Goal: Task Accomplishment & Management: Contribute content

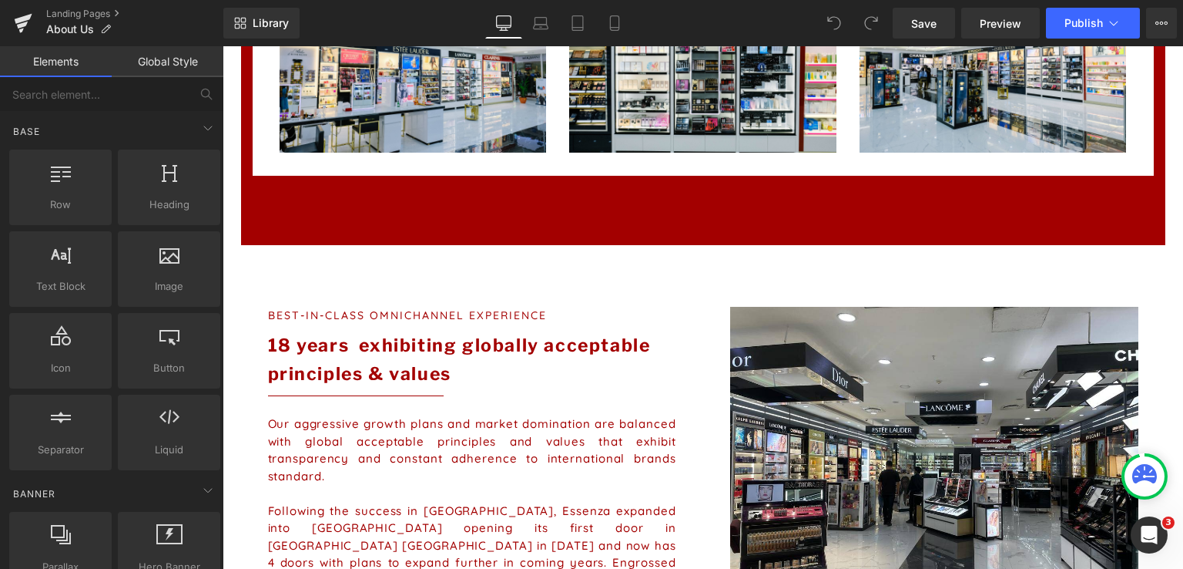
scroll to position [1080, 0]
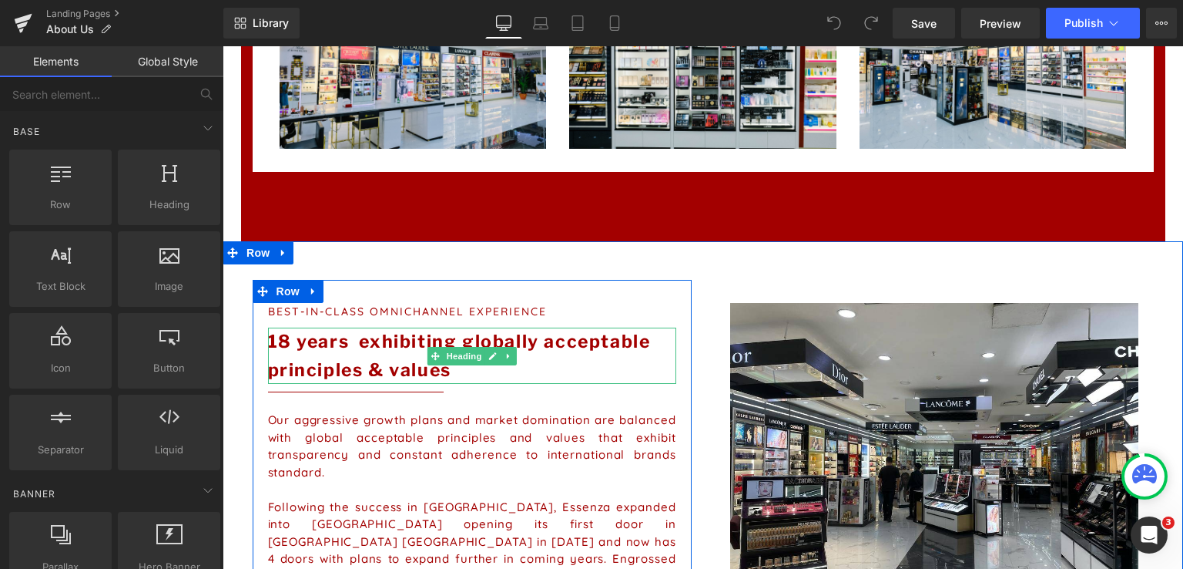
click at [280, 340] on strong "18 years exhibiting globally acceptable principles & values" at bounding box center [459, 356] width 383 height 50
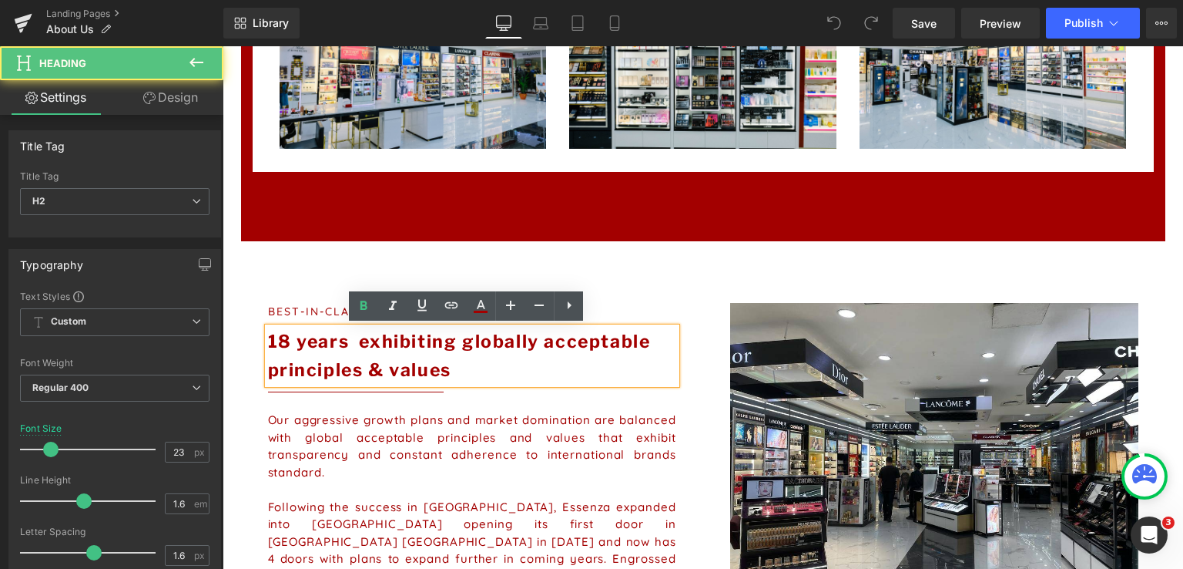
click at [280, 340] on strong "18 years exhibiting globally acceptable principles & values" at bounding box center [459, 356] width 383 height 50
click at [271, 340] on strong "18 years exhibiting globally acceptable principles & values" at bounding box center [459, 356] width 383 height 50
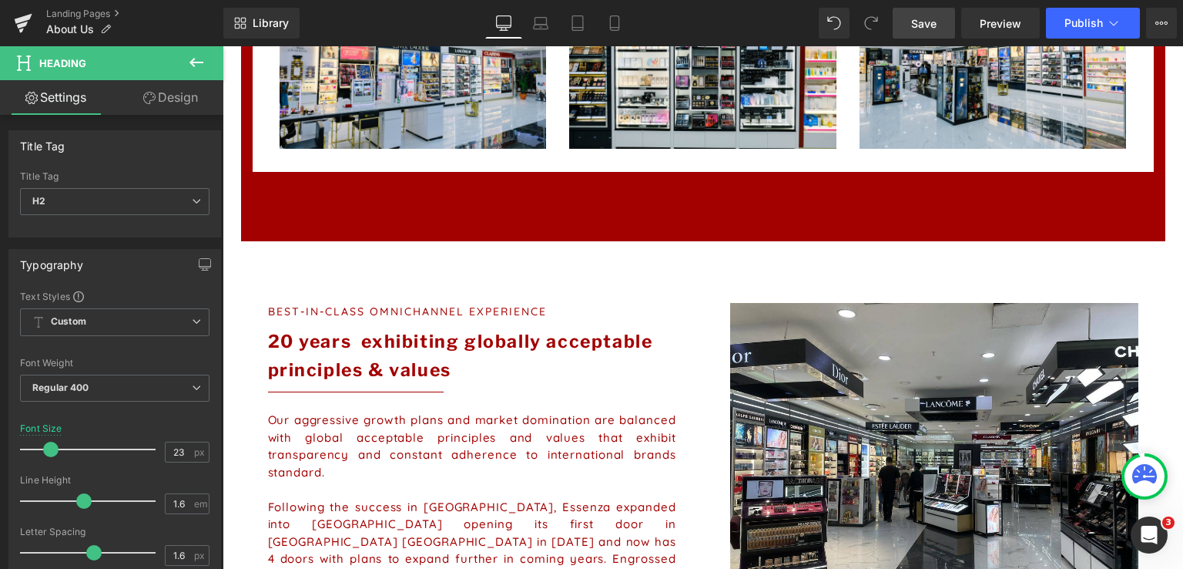
click at [589, 18] on span "Save" at bounding box center [923, 23] width 25 height 16
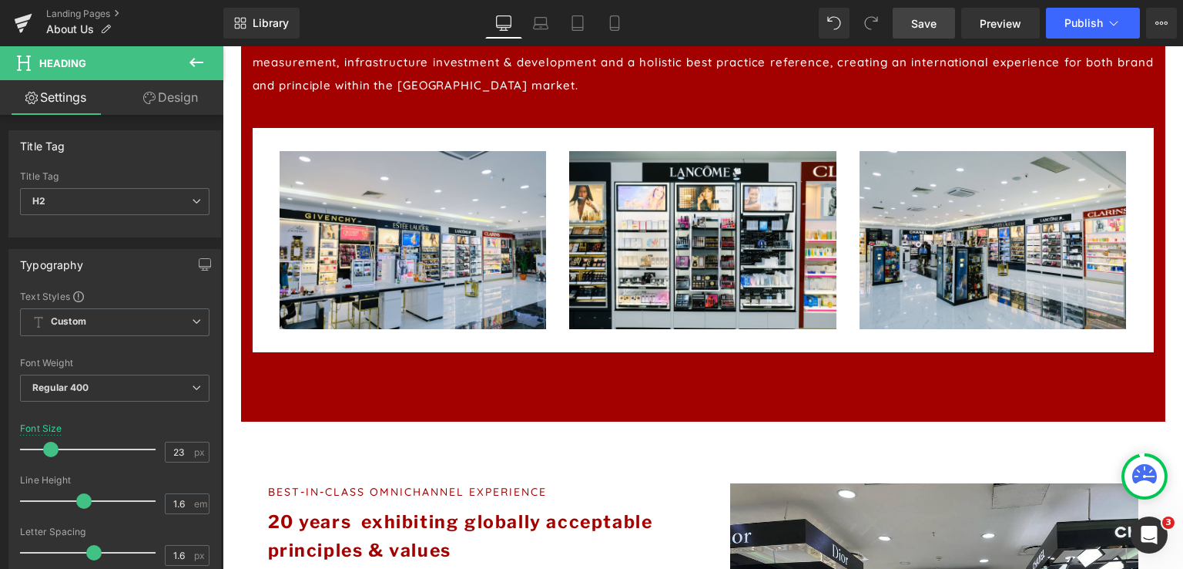
scroll to position [896, 0]
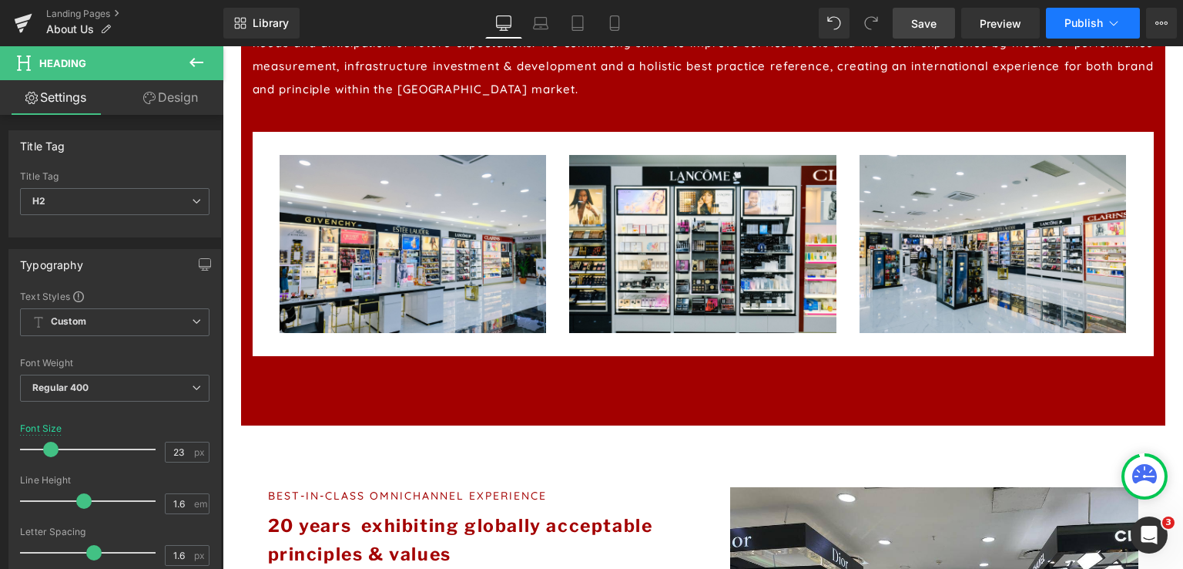
click at [589, 19] on span "Publish" at bounding box center [1084, 23] width 39 height 12
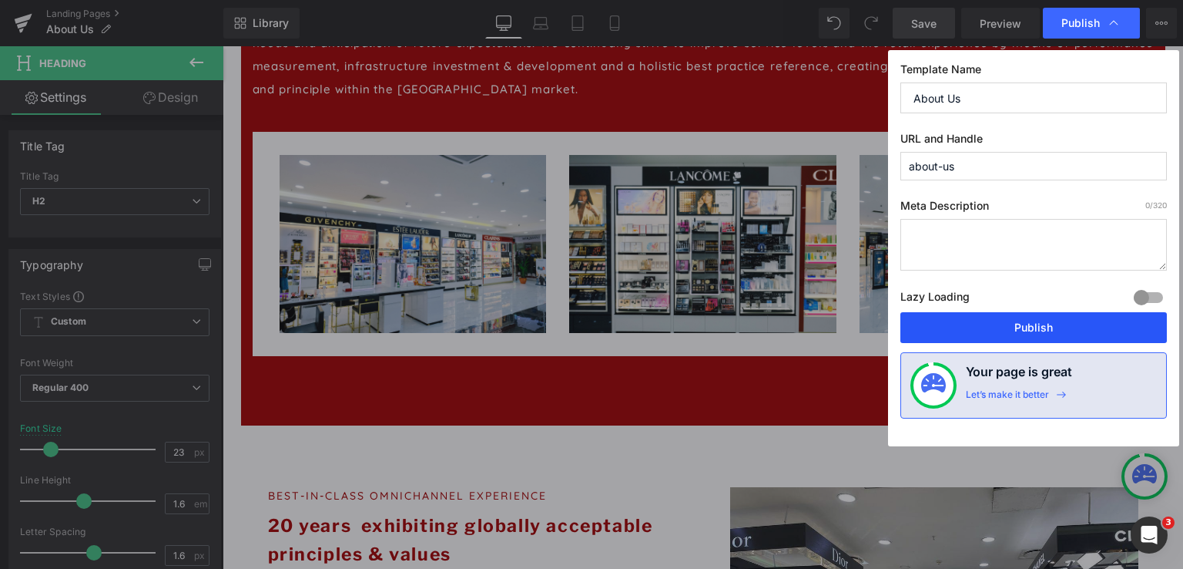
click at [589, 321] on button "Publish" at bounding box center [1034, 327] width 267 height 31
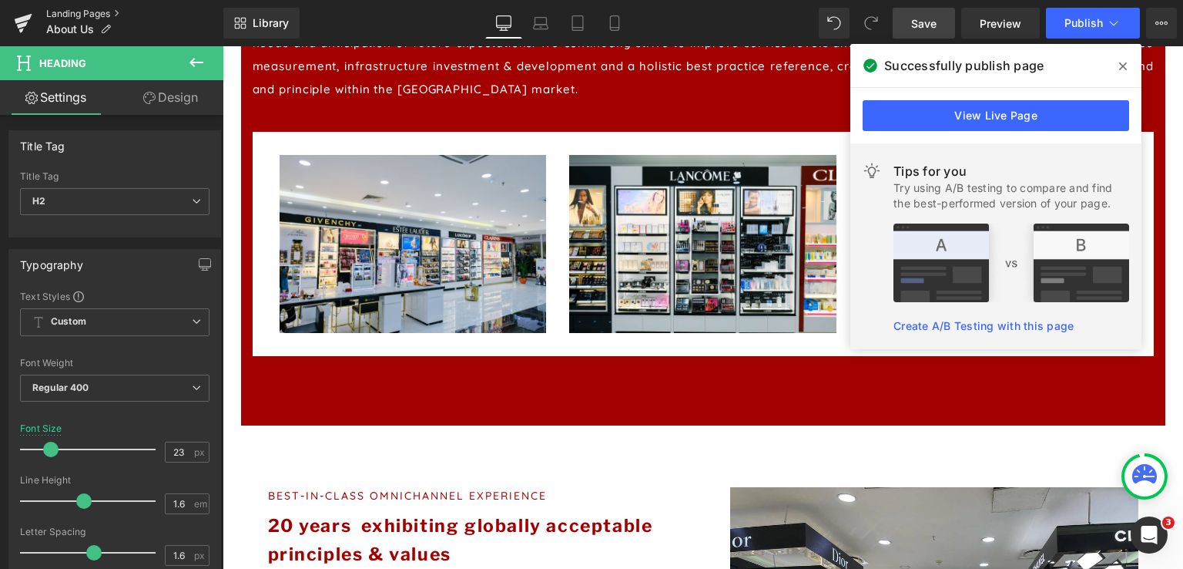
click at [106, 9] on link "Landing Pages" at bounding box center [134, 14] width 177 height 12
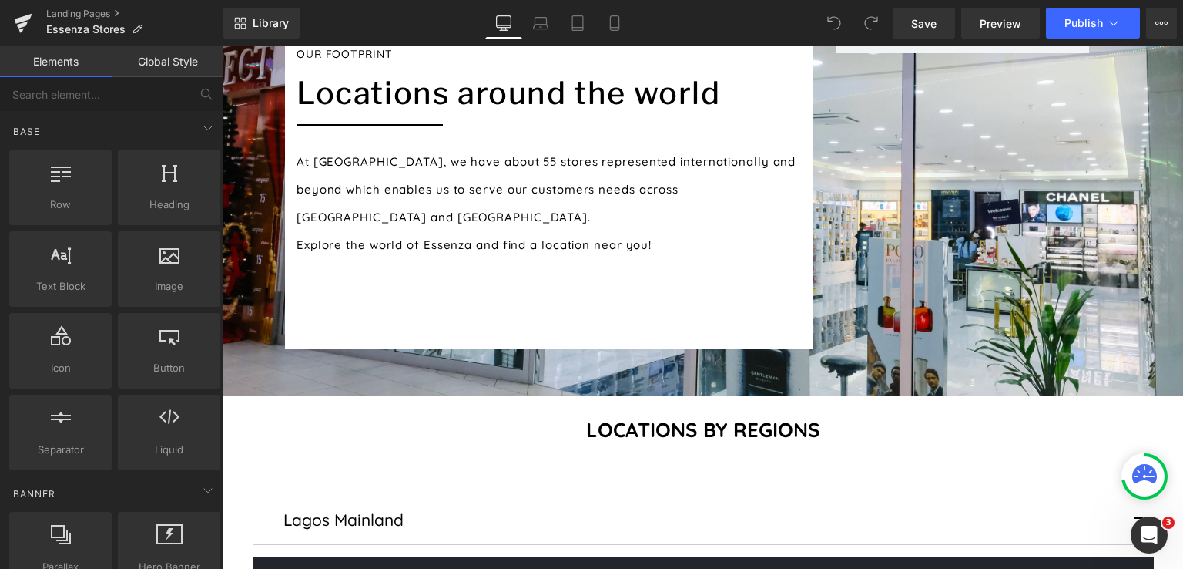
scroll to position [286, 0]
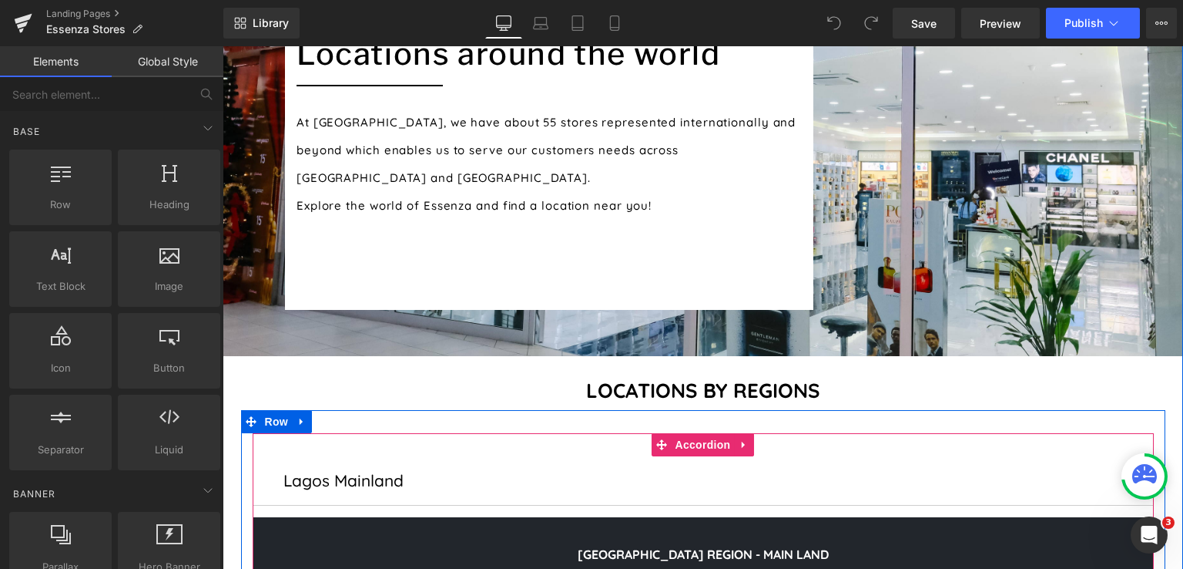
click at [1131, 456] on button "button" at bounding box center [1138, 480] width 31 height 49
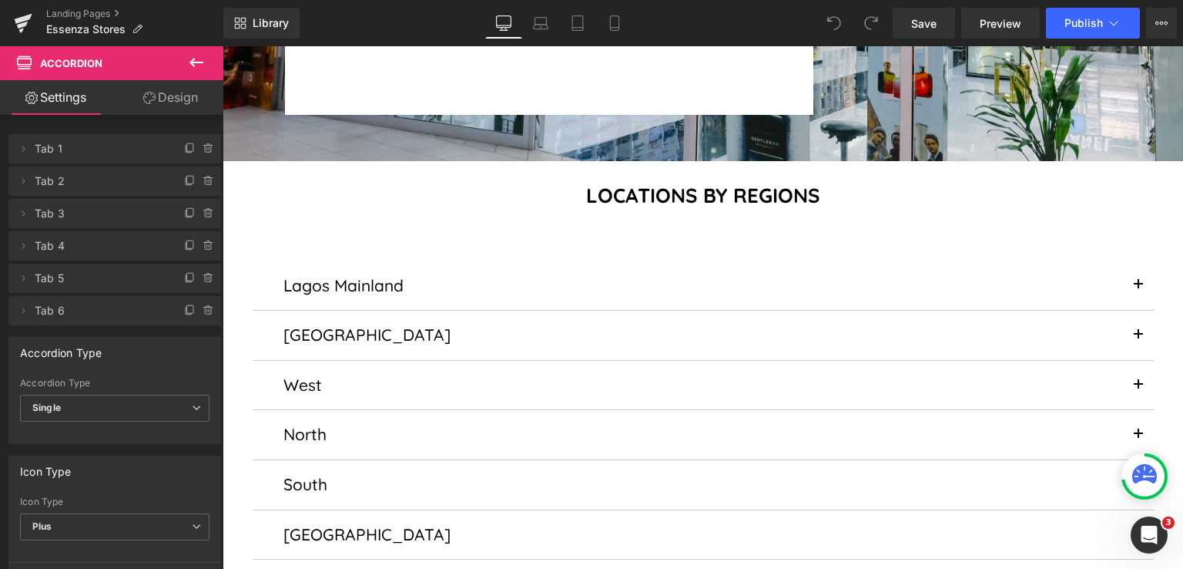
scroll to position [495, 0]
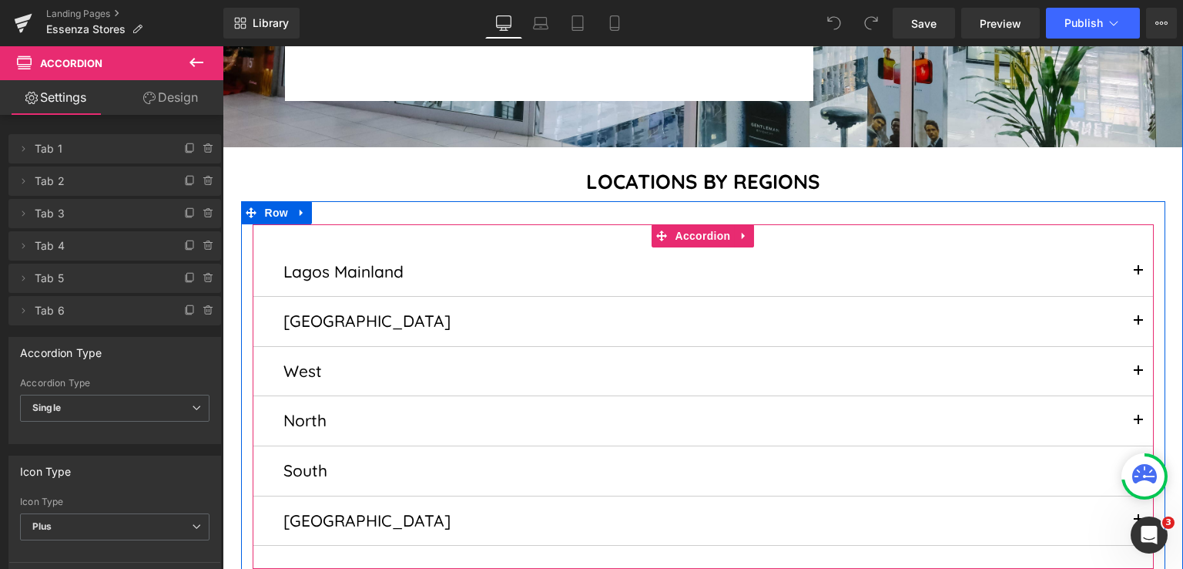
click at [1139, 325] on span "button" at bounding box center [1139, 325] width 0 height 0
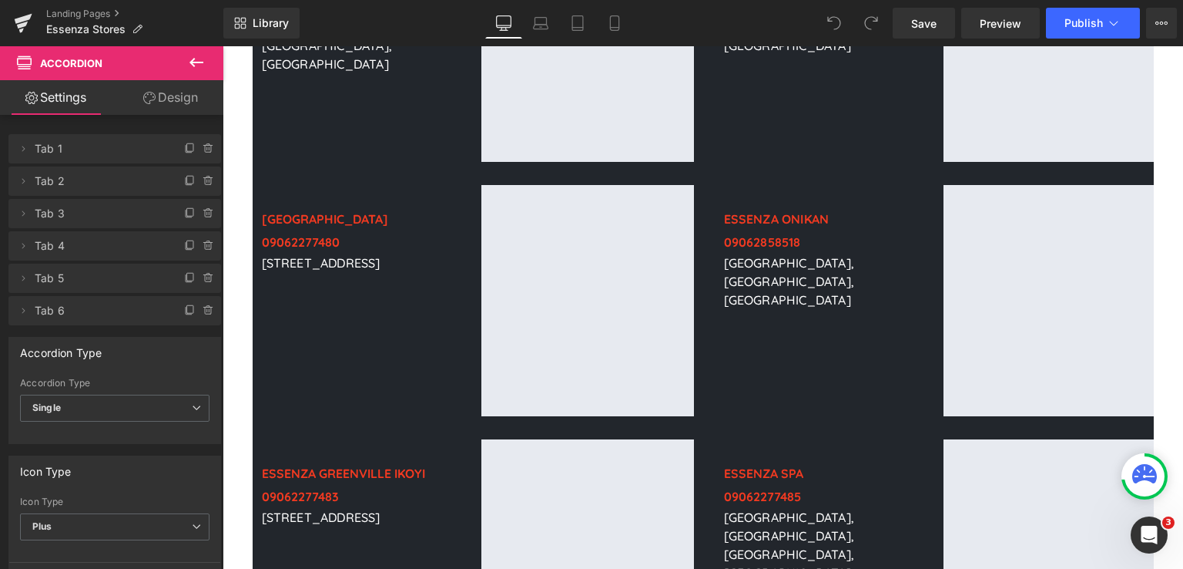
scroll to position [1257, 0]
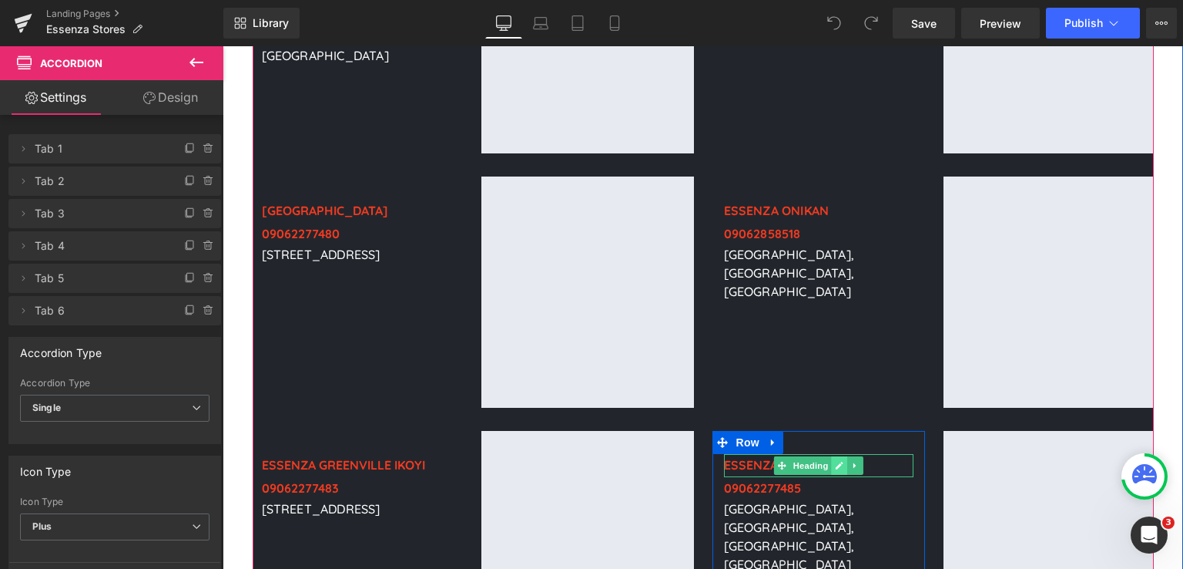
click at [835, 461] on icon at bounding box center [839, 465] width 8 height 9
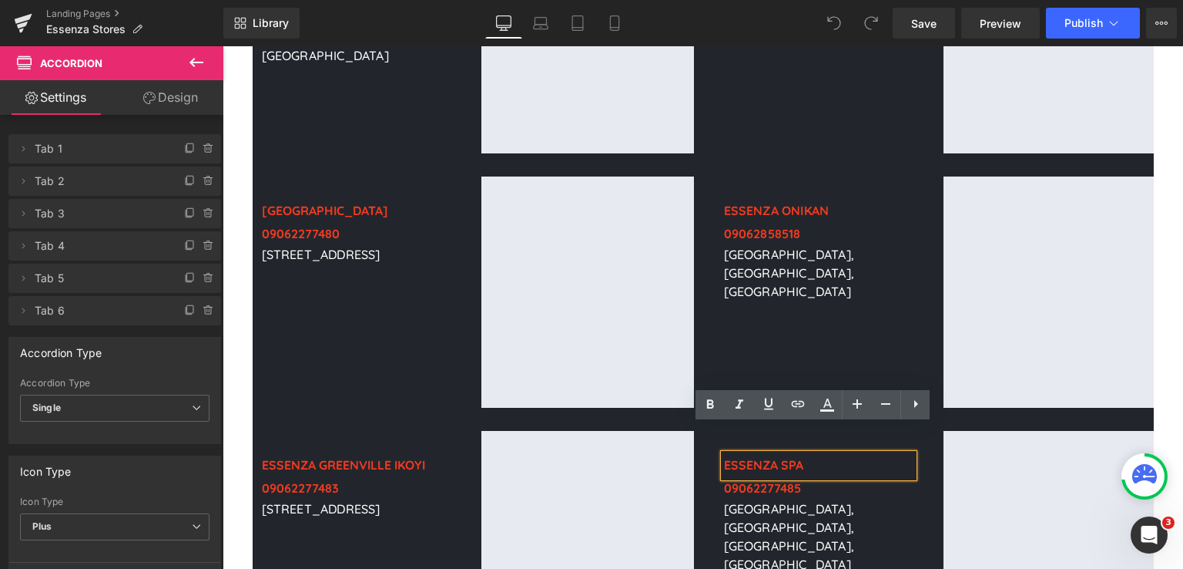
click at [804, 454] on h4 "ESSENZA SPA" at bounding box center [819, 465] width 190 height 23
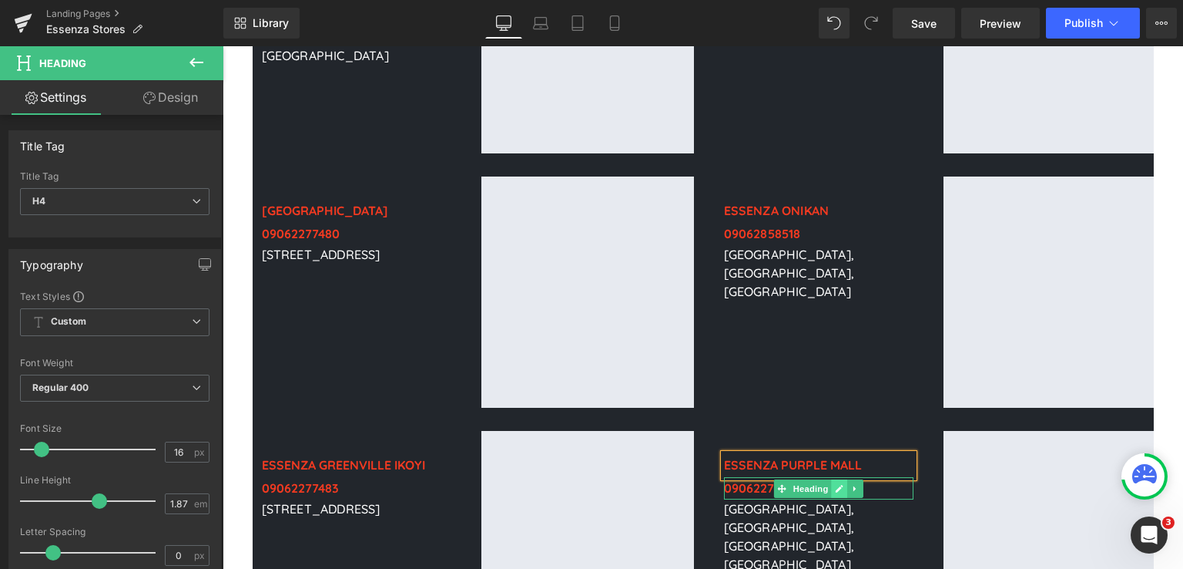
click at [835, 484] on icon at bounding box center [839, 488] width 8 height 9
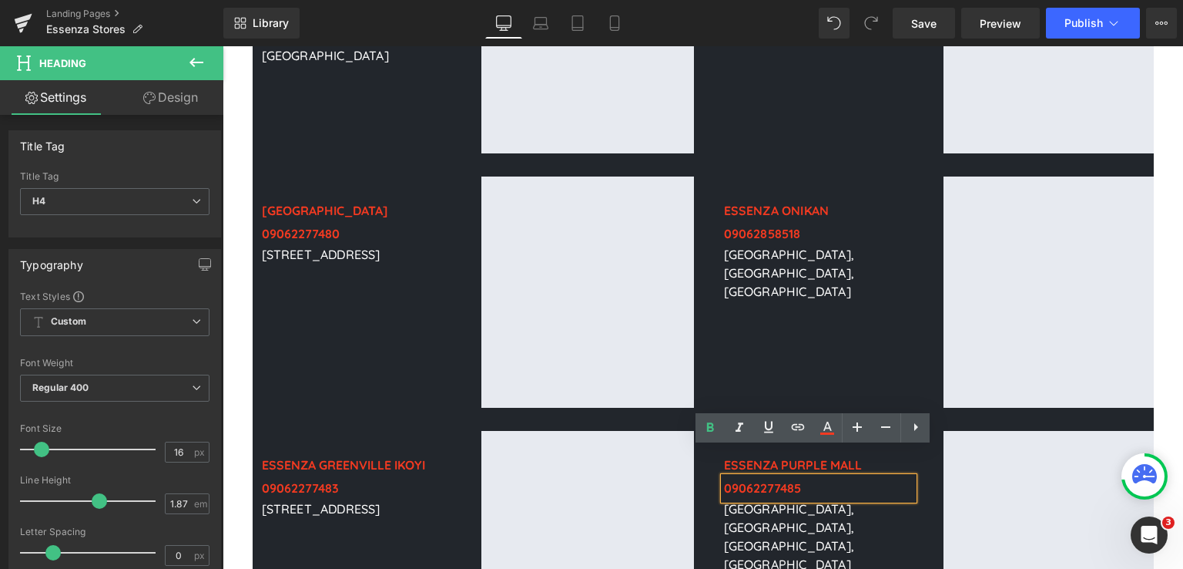
click at [829, 477] on h3 "09062277485" at bounding box center [819, 488] width 190 height 23
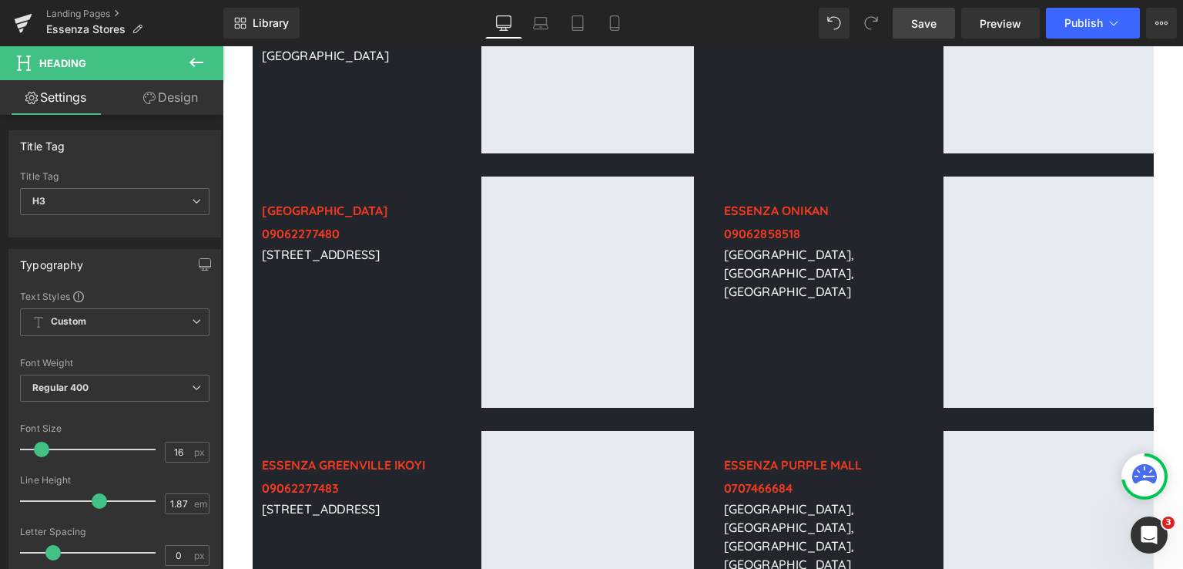
click at [931, 22] on span "Save" at bounding box center [923, 23] width 25 height 16
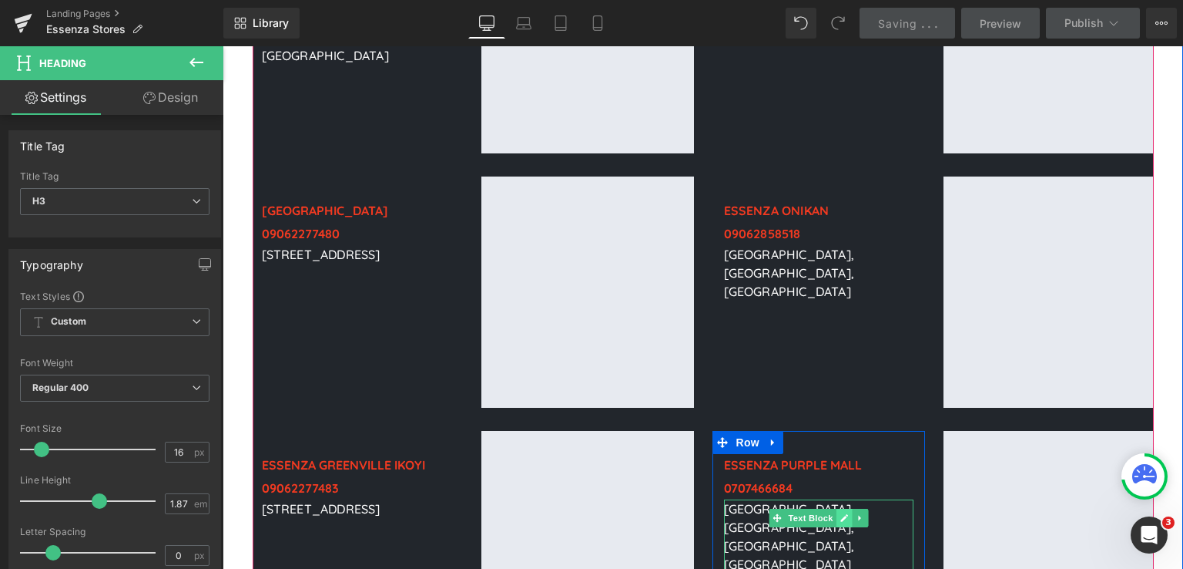
click at [841, 515] on icon at bounding box center [845, 519] width 8 height 8
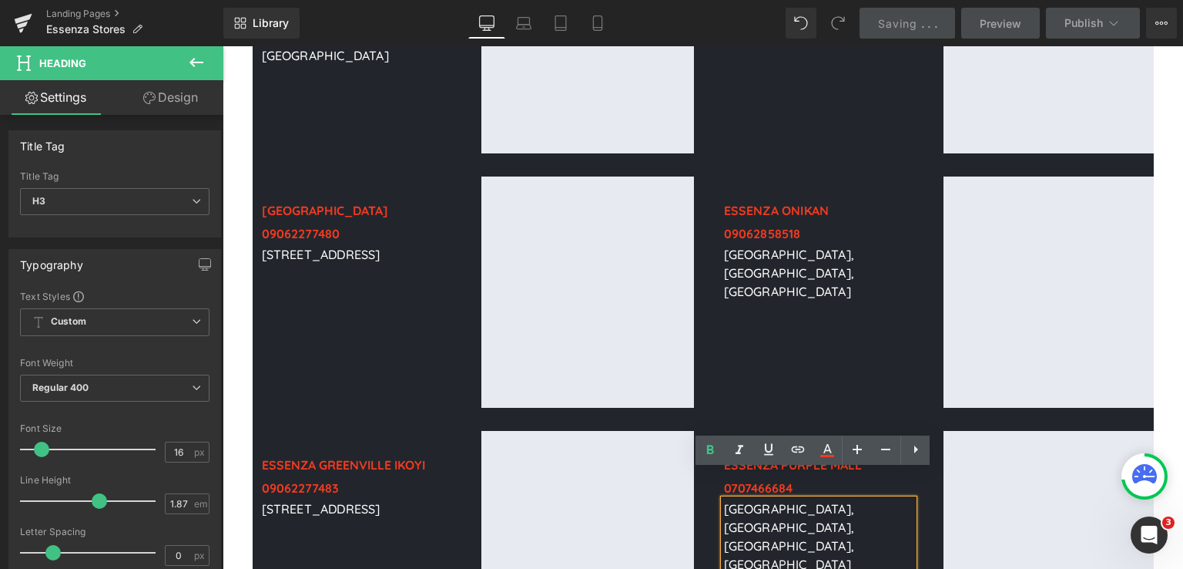
click at [811, 499] on p "[GEOGRAPHIC_DATA], [GEOGRAPHIC_DATA], [GEOGRAPHIC_DATA], [GEOGRAPHIC_DATA]" at bounding box center [819, 536] width 190 height 74
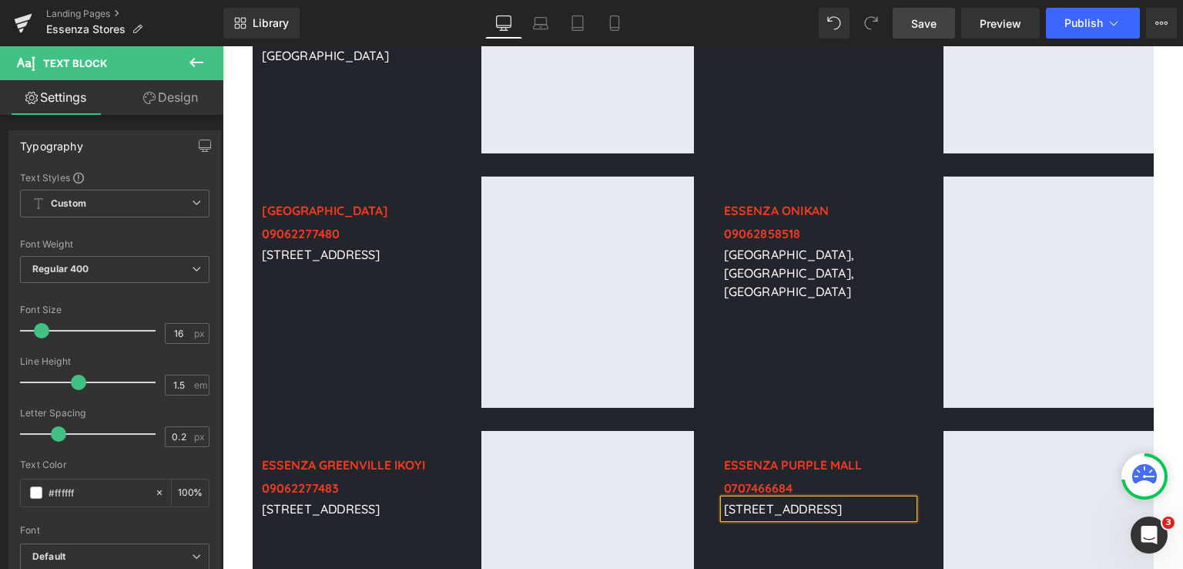
click at [835, 499] on p "[STREET_ADDRESS]" at bounding box center [819, 508] width 190 height 18
click at [936, 22] on span "Save" at bounding box center [923, 23] width 25 height 16
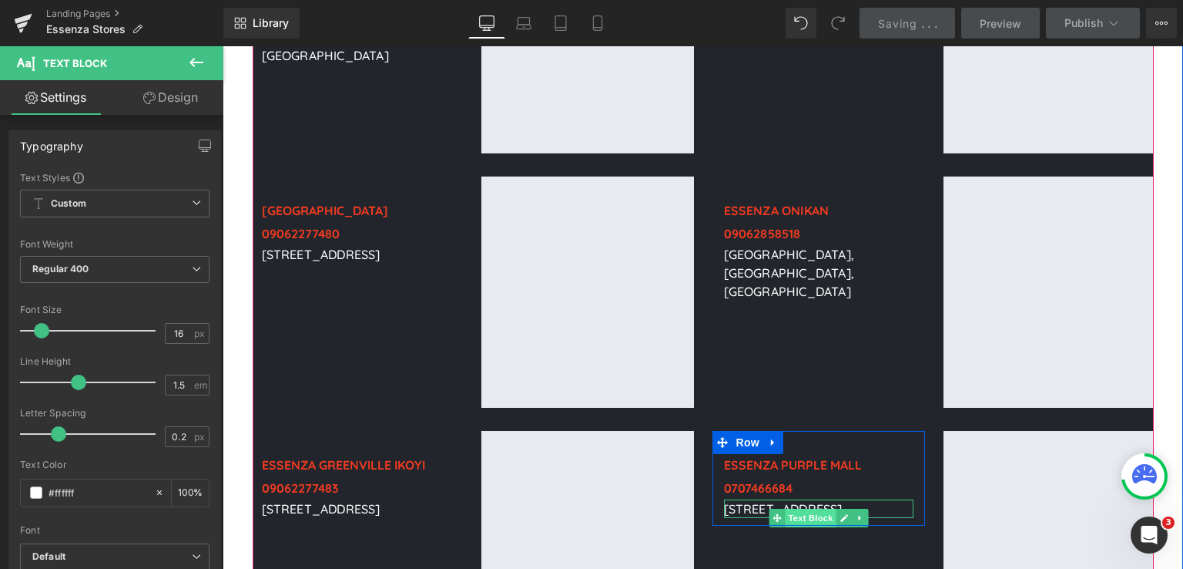
click at [807, 509] on span "Text Block" at bounding box center [810, 518] width 51 height 18
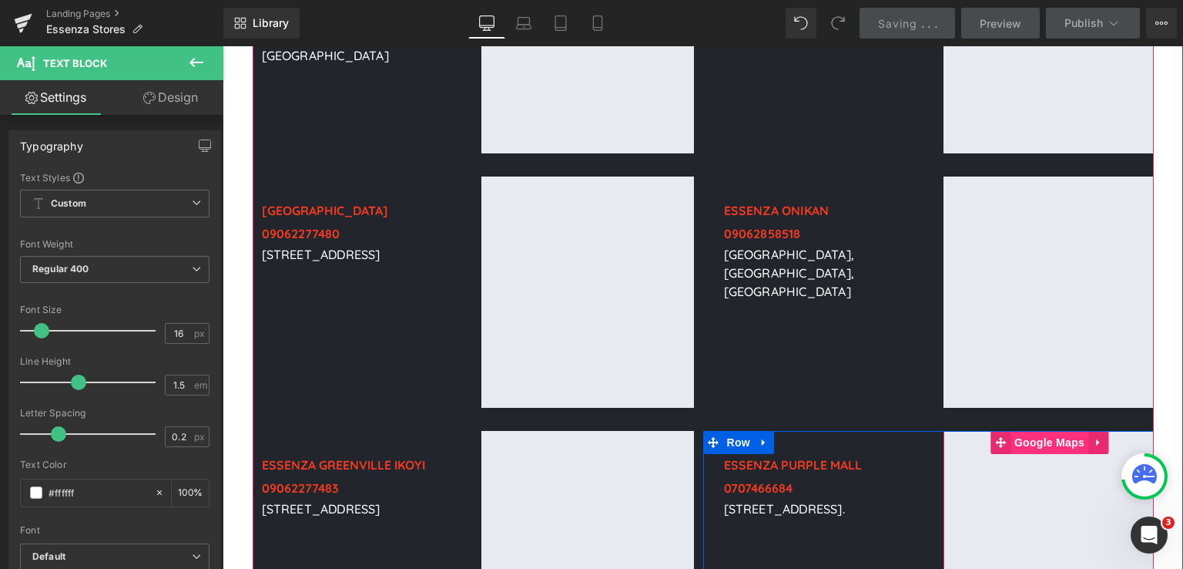
click at [1056, 431] on span "Google Maps" at bounding box center [1050, 442] width 78 height 23
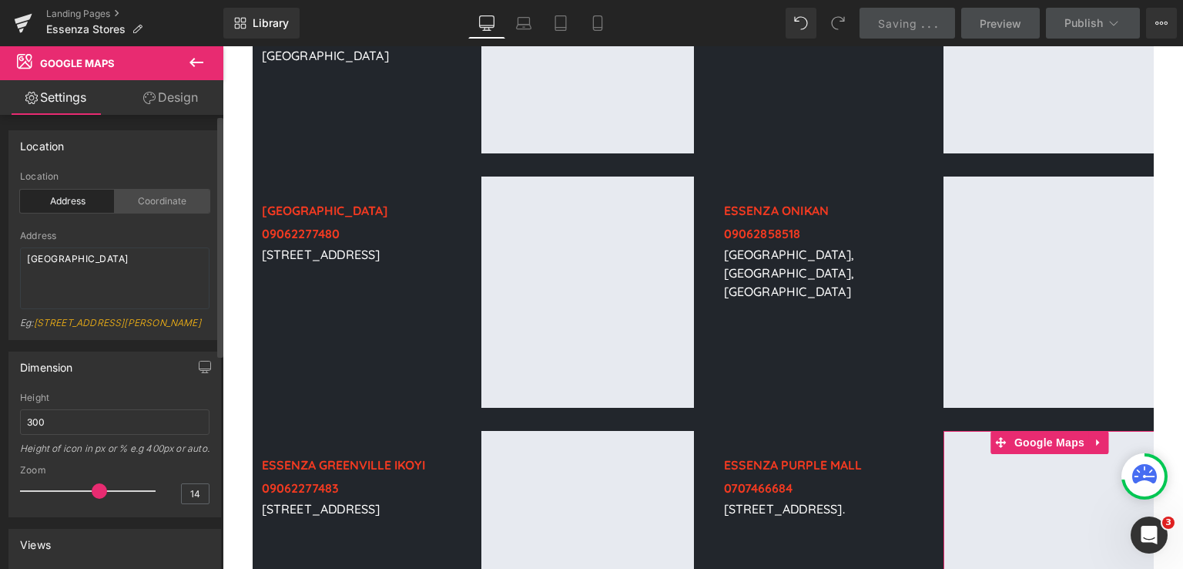
click at [152, 193] on div "Coordinate" at bounding box center [162, 201] width 95 height 23
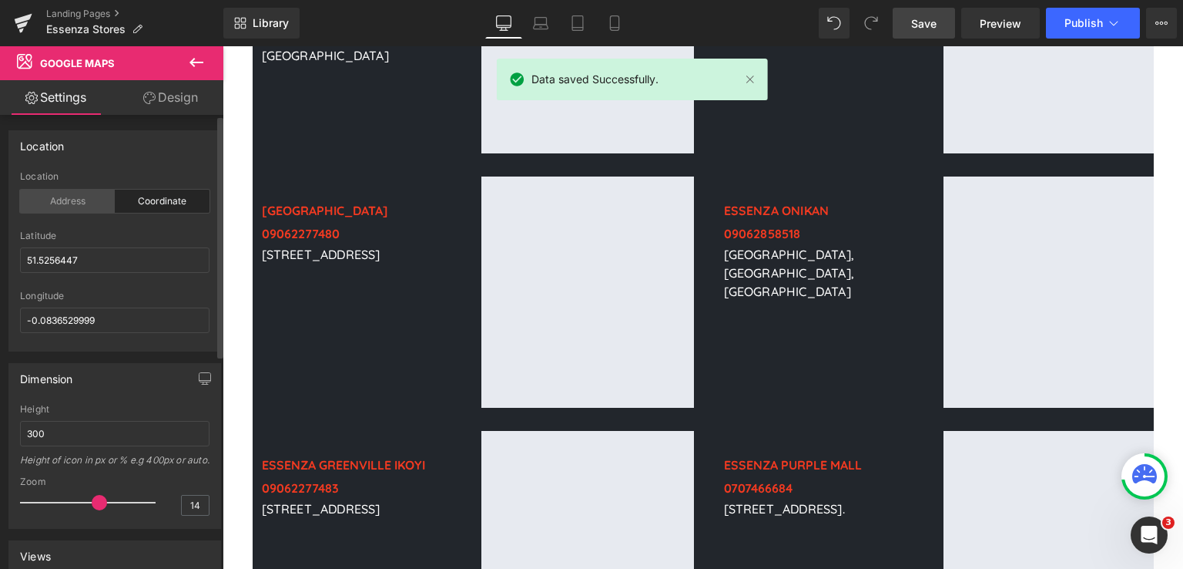
click at [86, 193] on div "Address" at bounding box center [67, 201] width 95 height 23
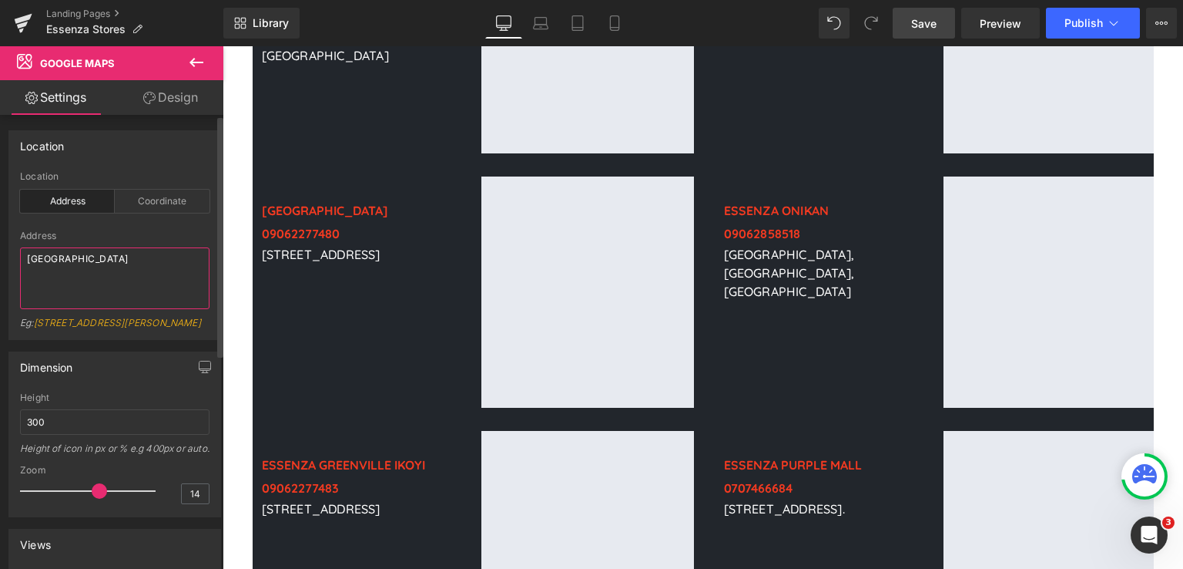
click at [71, 257] on textarea "[GEOGRAPHIC_DATA]" at bounding box center [115, 278] width 190 height 62
type textarea "Purple Mall"
click at [940, 13] on link "Save" at bounding box center [924, 23] width 62 height 31
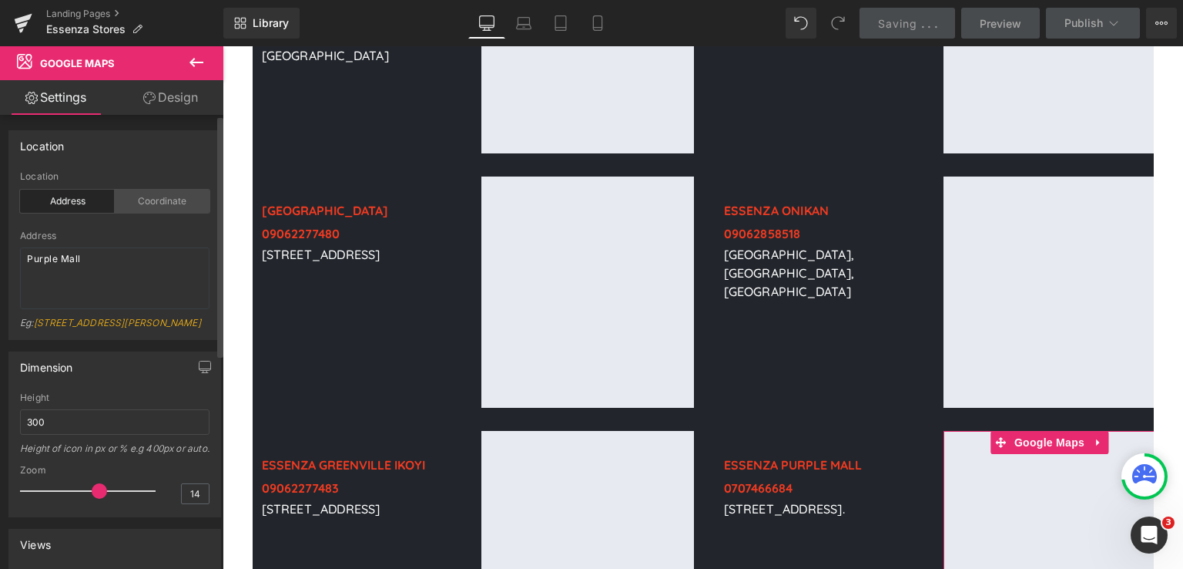
click at [170, 196] on div "Coordinate" at bounding box center [162, 201] width 95 height 23
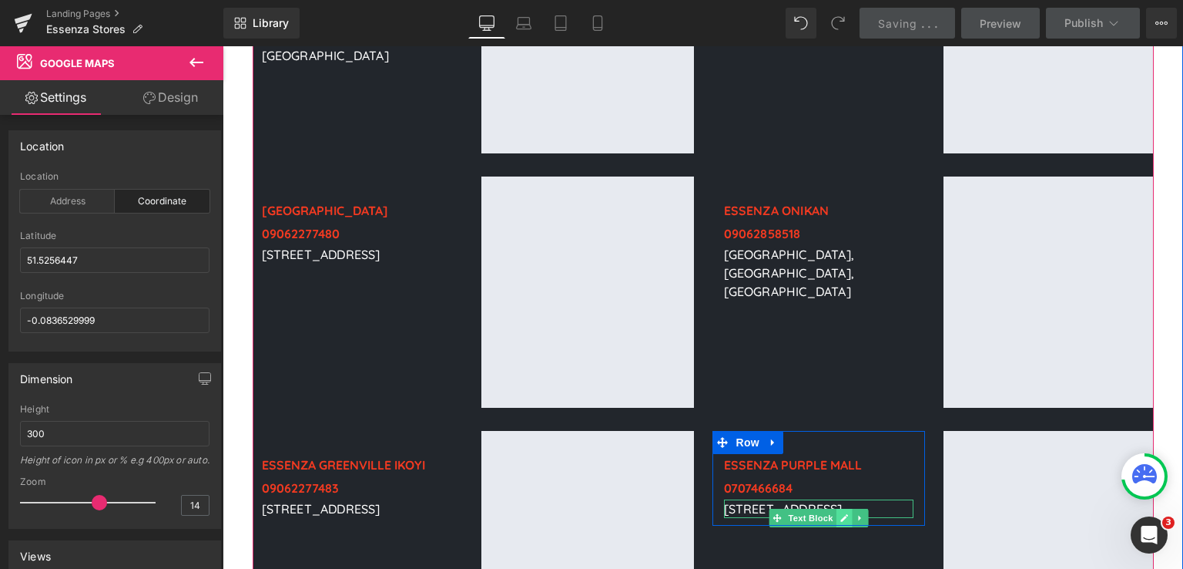
click at [840, 513] on icon at bounding box center [844, 517] width 8 height 9
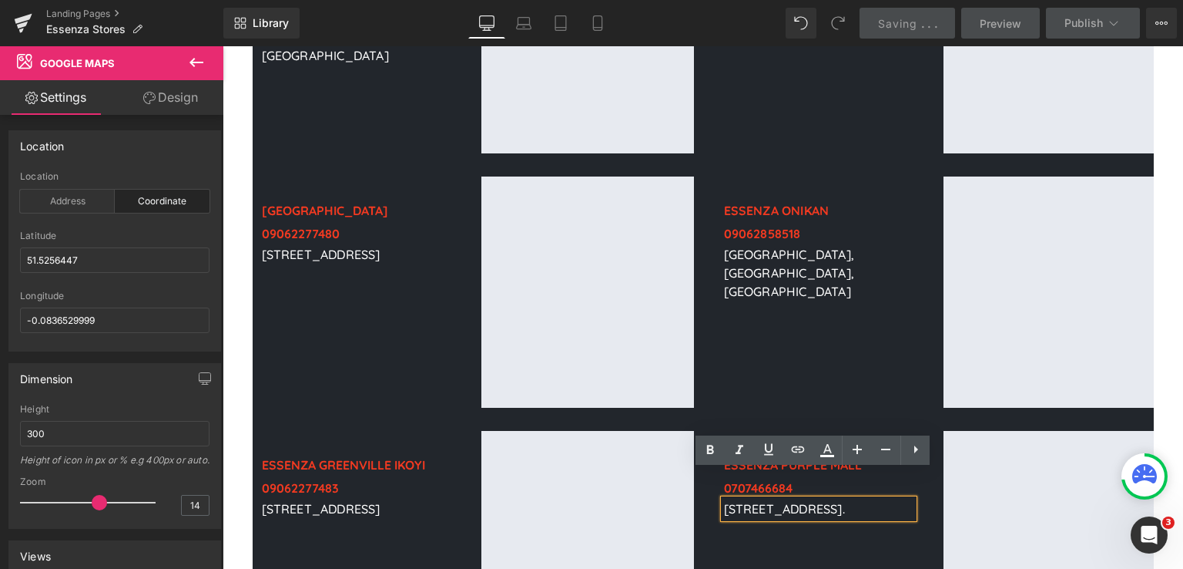
click at [843, 502] on p "[STREET_ADDRESS]." at bounding box center [819, 508] width 190 height 18
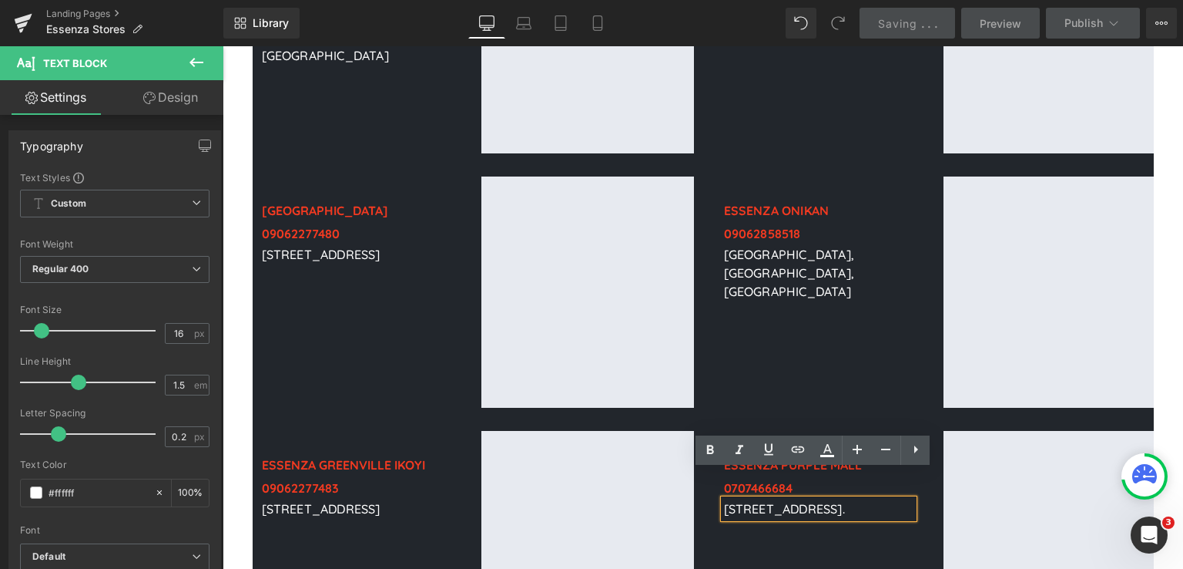
drag, startPoint x: 843, startPoint y: 502, endPoint x: 718, endPoint y: 478, distance: 127.1
click at [724, 499] on p "[STREET_ADDRESS]." at bounding box center [819, 508] width 190 height 18
copy p "[STREET_ADDRESS]."
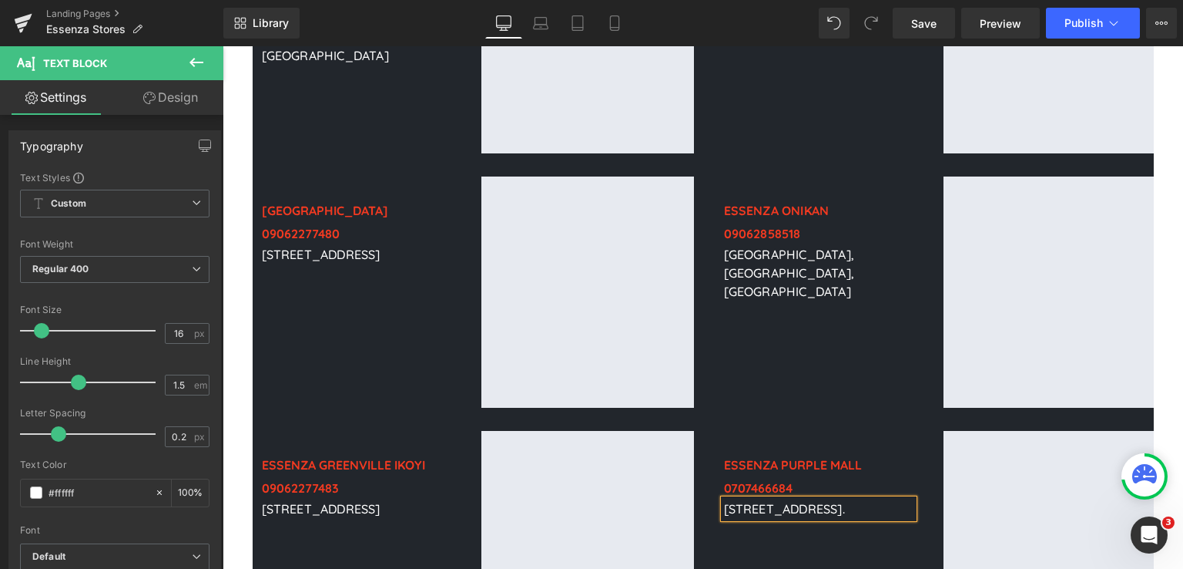
click at [818, 499] on p "[STREET_ADDRESS]." at bounding box center [819, 508] width 190 height 18
click at [921, 19] on span "Save" at bounding box center [923, 23] width 25 height 16
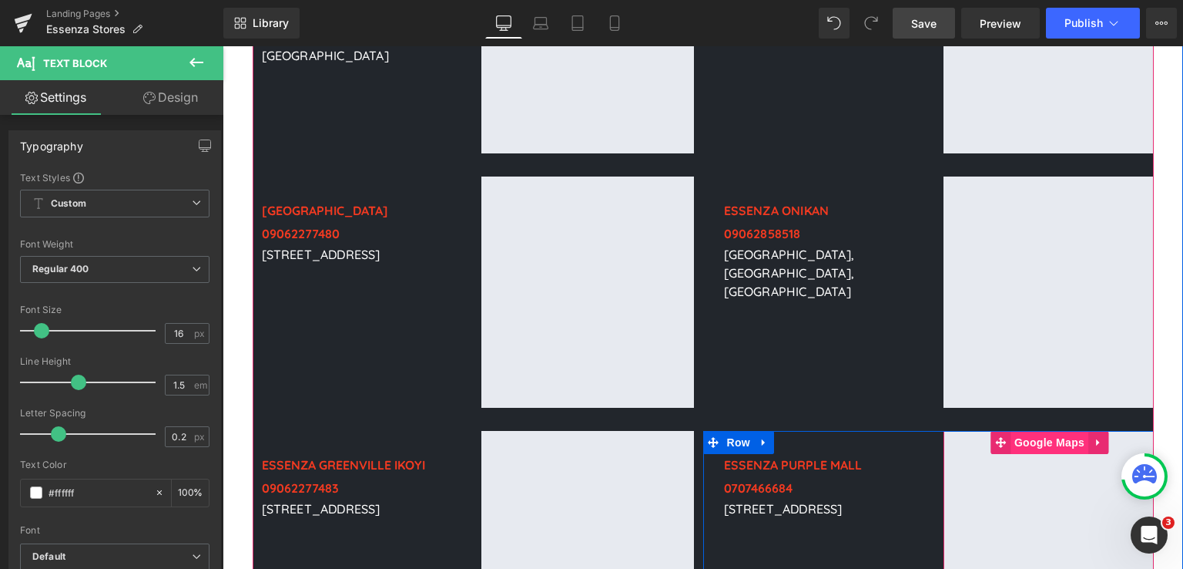
click at [1023, 431] on span "Google Maps" at bounding box center [1050, 442] width 78 height 23
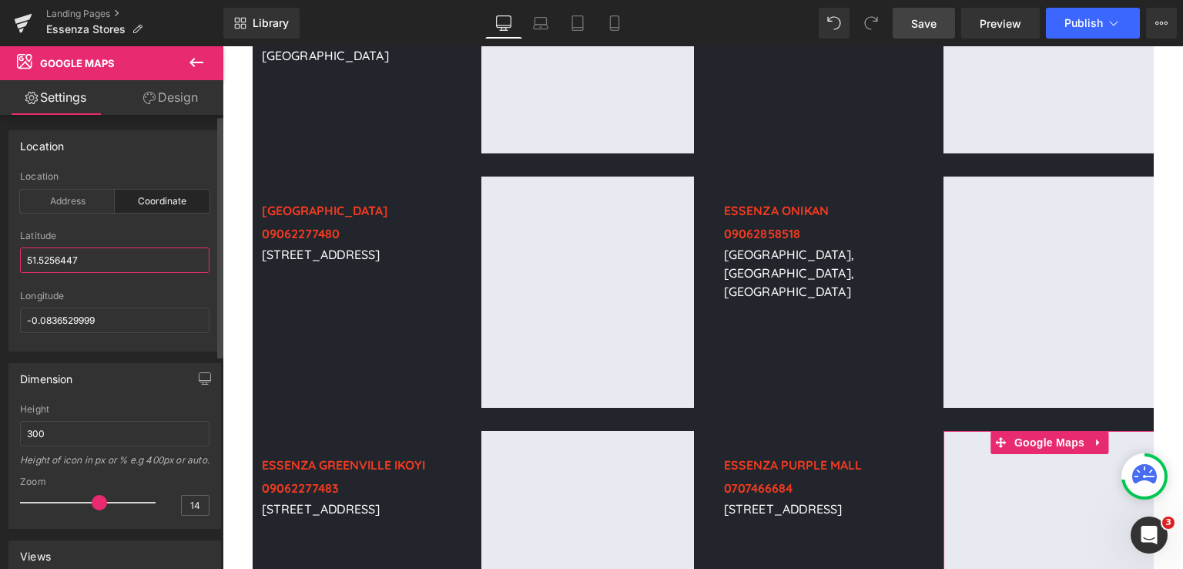
click at [161, 251] on input "51.5256447" at bounding box center [115, 259] width 190 height 25
type input "5"
paste input "6.441256726873852, 3.4821600242986026"
type input "6.441256726873852,"
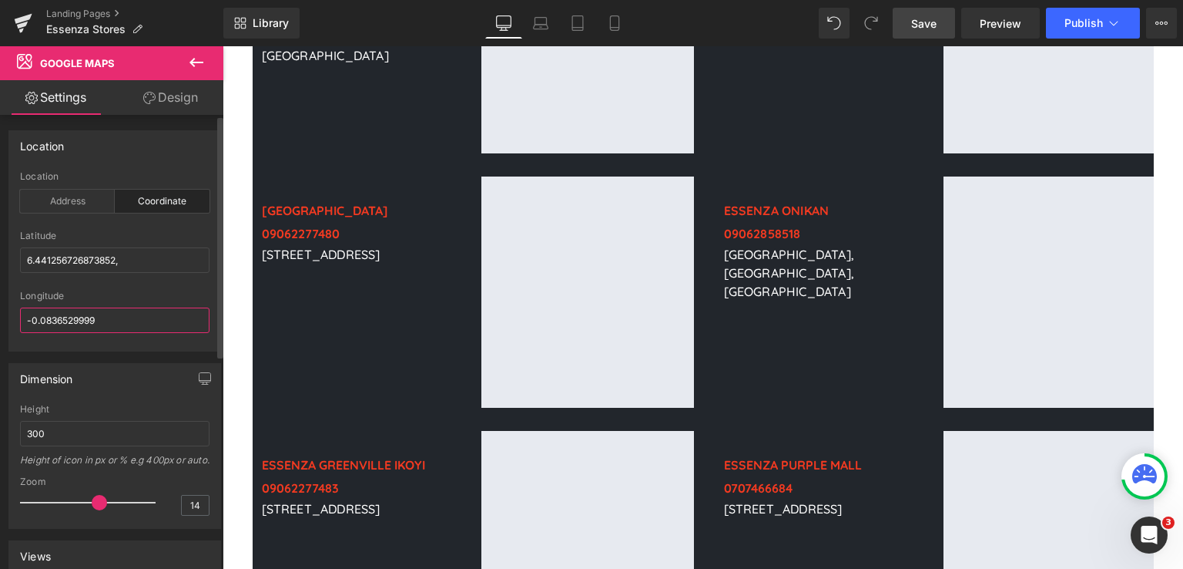
click at [143, 323] on input "-0.0836529999" at bounding box center [115, 319] width 190 height 25
paste input "3.4821600242986026"
type input "3.4821600242986026"
click at [130, 264] on input "6.441256726873852," at bounding box center [115, 259] width 190 height 25
type input "6.4412567"
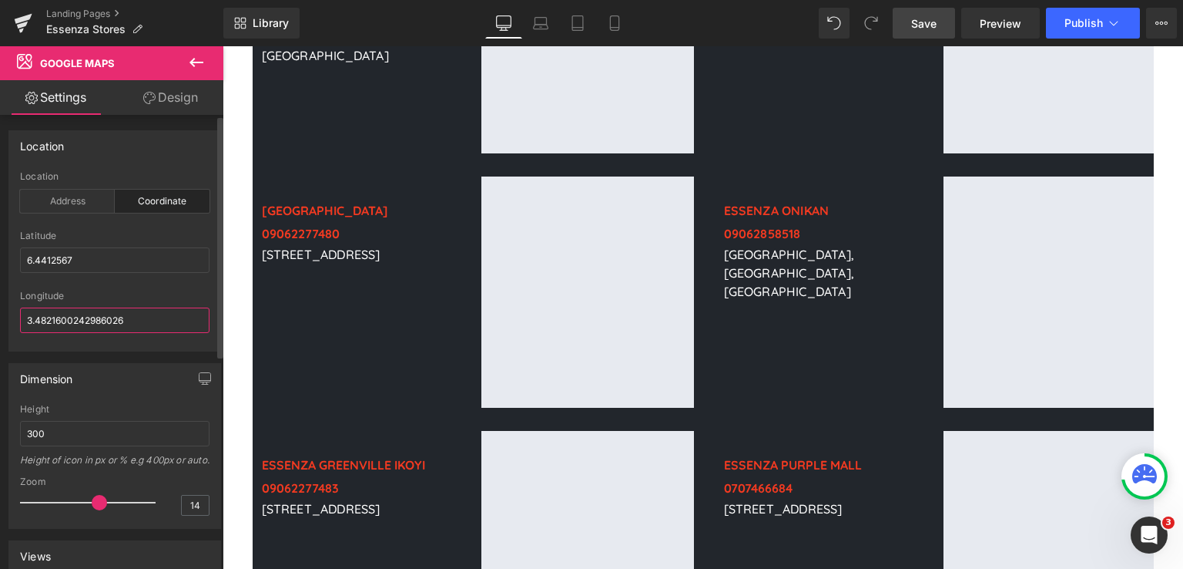
click at [138, 317] on input "3.4821600242986026" at bounding box center [115, 319] width 190 height 25
click at [922, 22] on span "Save" at bounding box center [923, 23] width 25 height 16
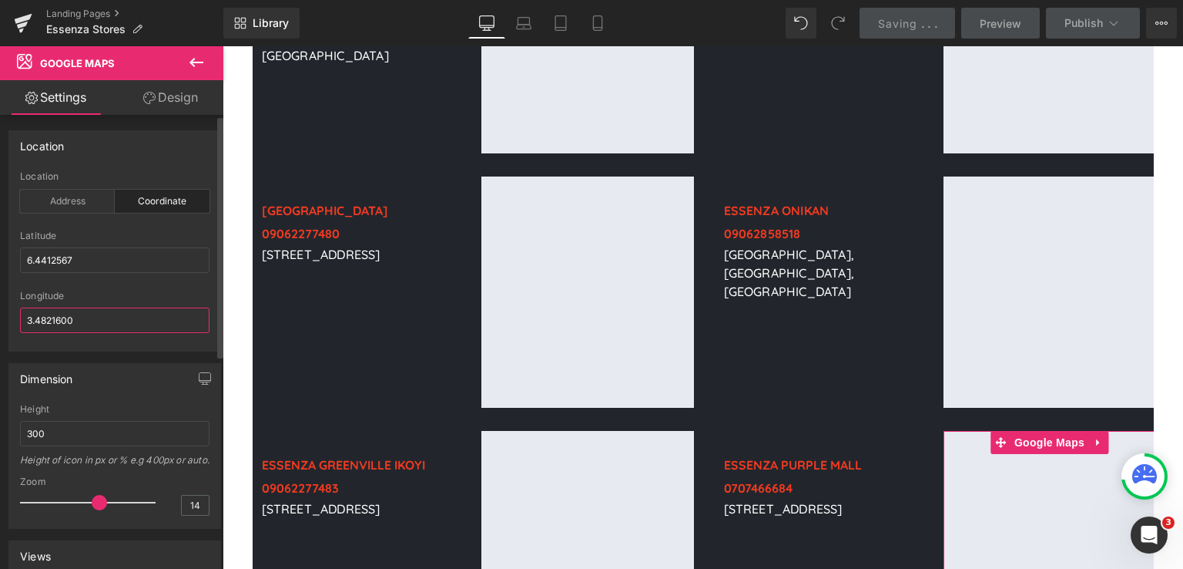
click at [31, 320] on input "3.4821600" at bounding box center [115, 319] width 190 height 25
type input "3.4821600"
click at [27, 259] on input "6.4412567" at bounding box center [115, 259] width 190 height 25
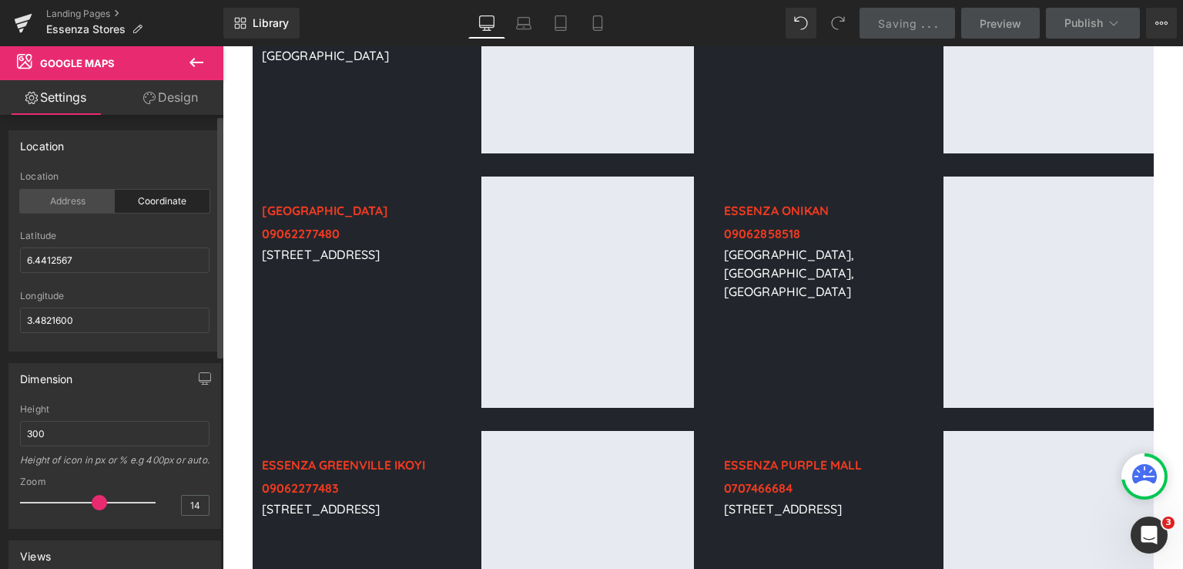
click at [68, 195] on div "Address" at bounding box center [67, 201] width 95 height 23
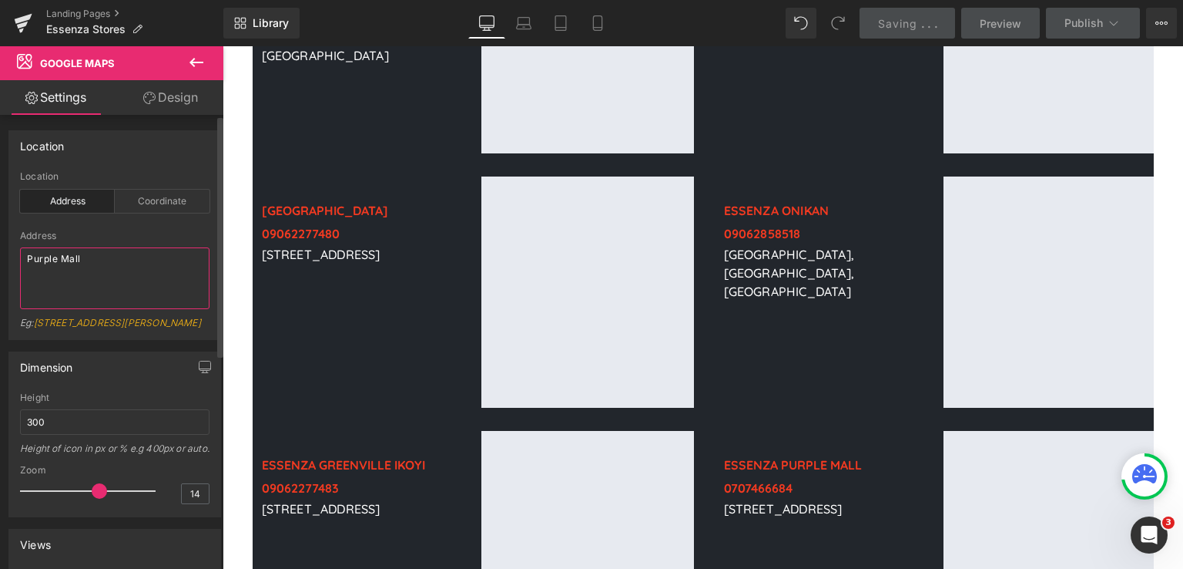
click at [84, 253] on textarea "Purple Mall" at bounding box center [115, 278] width 190 height 62
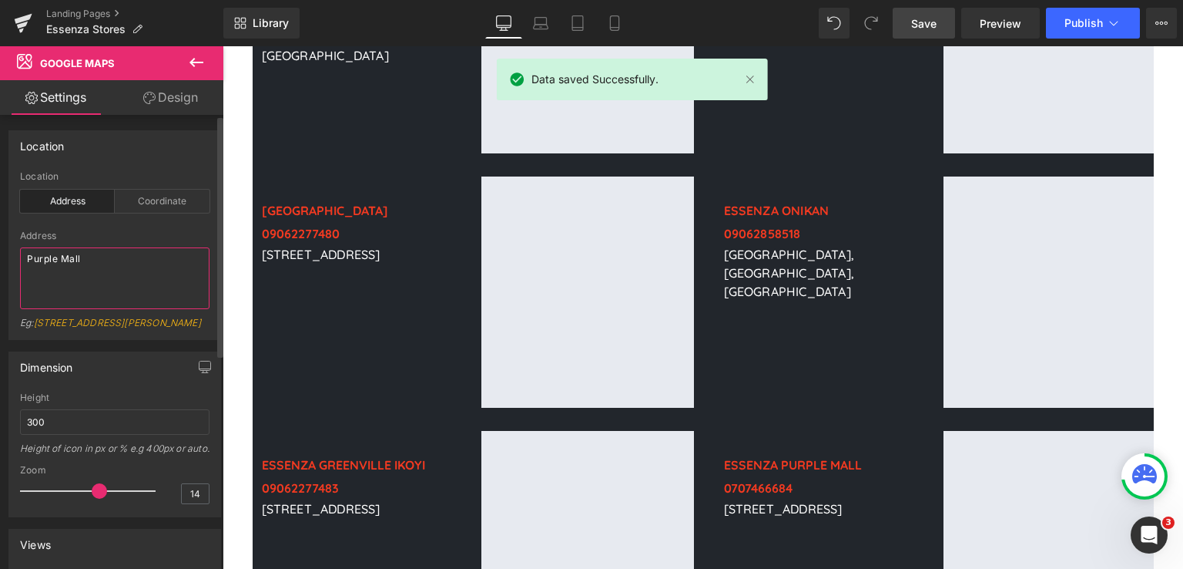
drag, startPoint x: 84, startPoint y: 253, endPoint x: 5, endPoint y: 253, distance: 78.6
click at [5, 253] on div "Location address Location Address Coordinate Address [GEOGRAPHIC_DATA] Eg: [STR…" at bounding box center [115, 229] width 230 height 221
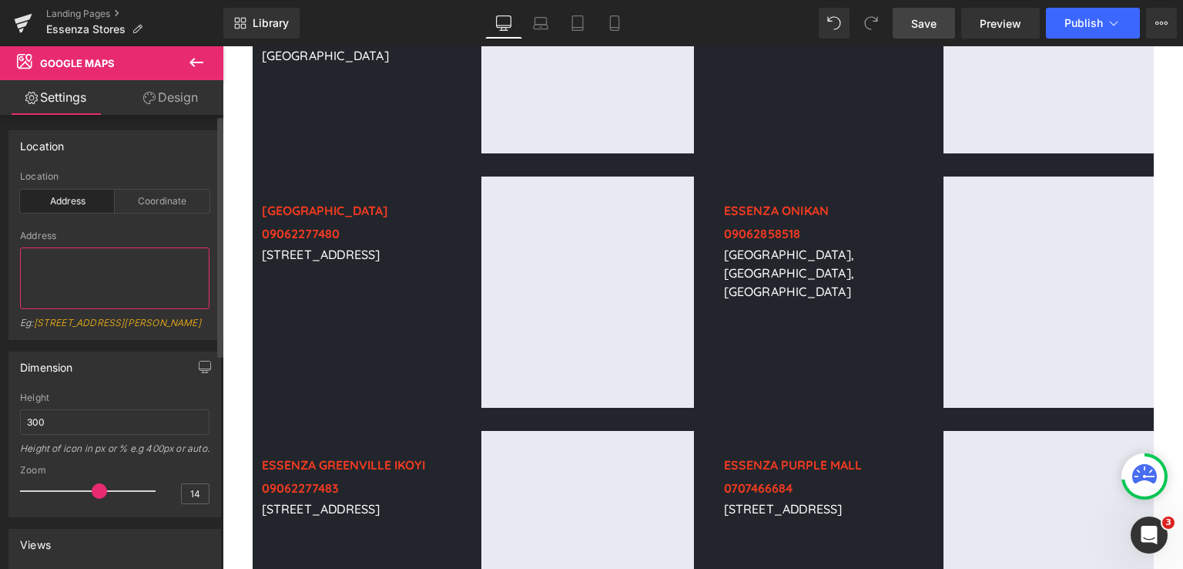
paste textarea "Purple Mall"
type textarea "Purple Mall"
click at [942, 16] on link "Save" at bounding box center [924, 23] width 62 height 31
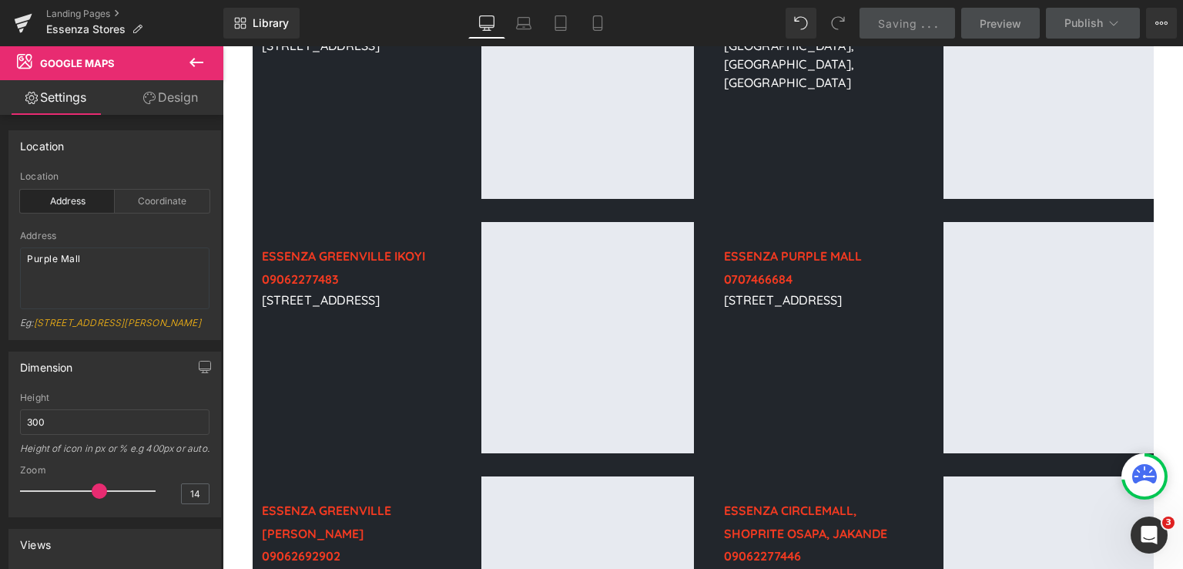
scroll to position [1458, 0]
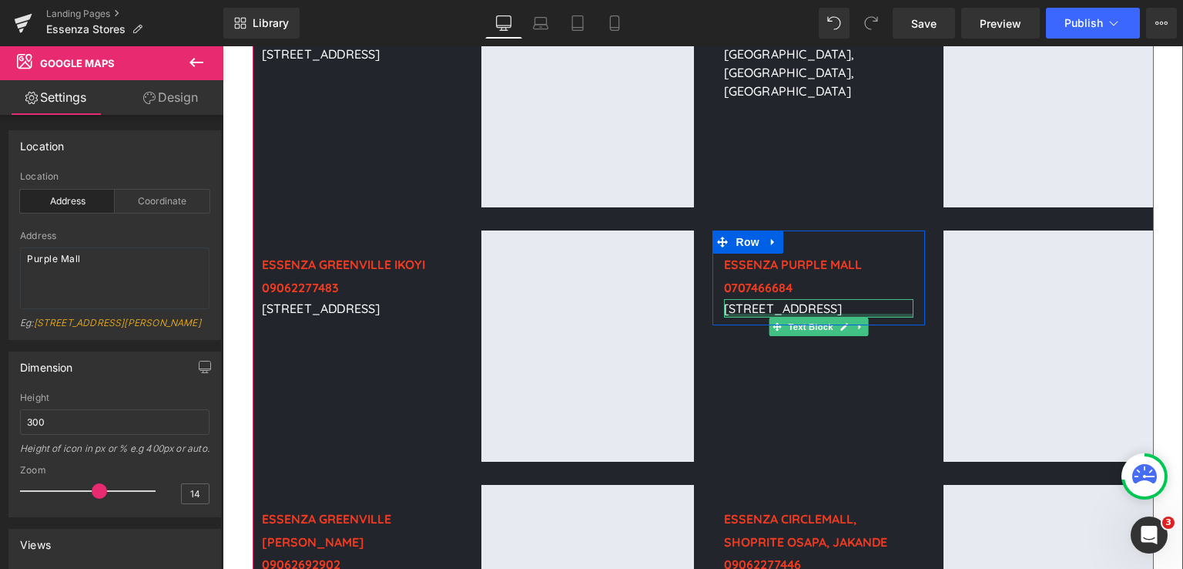
click at [780, 317] on div at bounding box center [819, 316] width 190 height 4
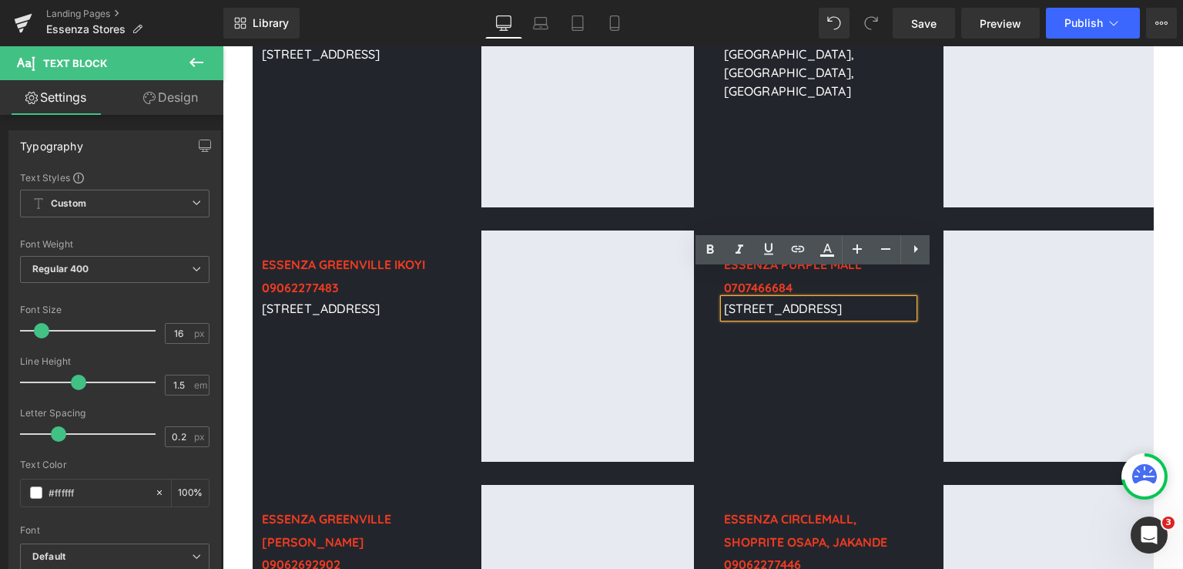
click at [765, 317] on p "[STREET_ADDRESS]" at bounding box center [819, 308] width 190 height 18
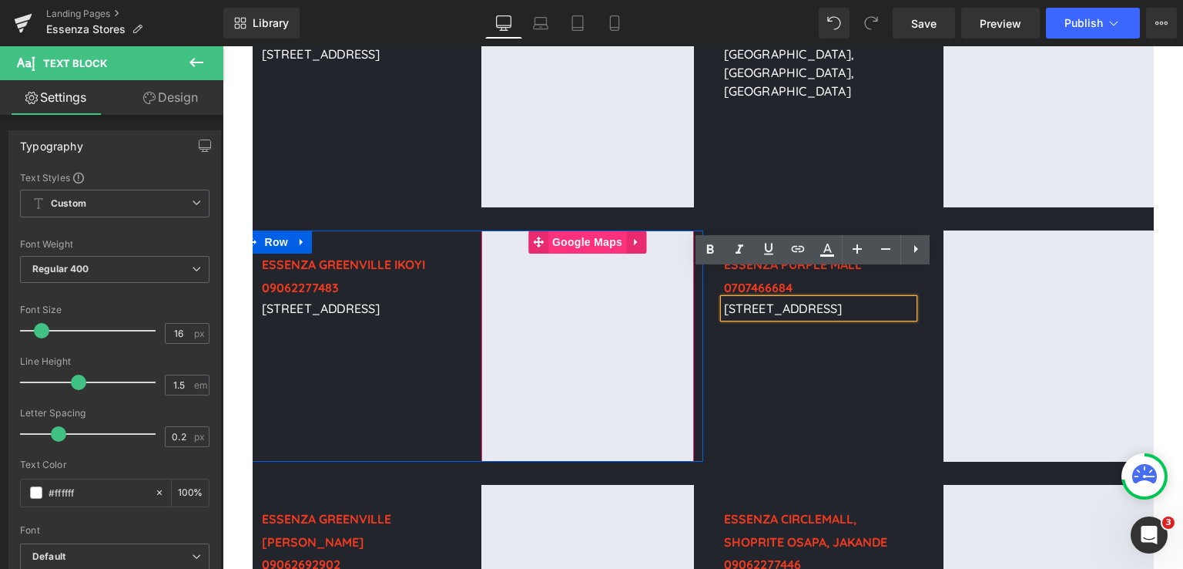
click at [549, 230] on span "Google Maps" at bounding box center [588, 241] width 78 height 23
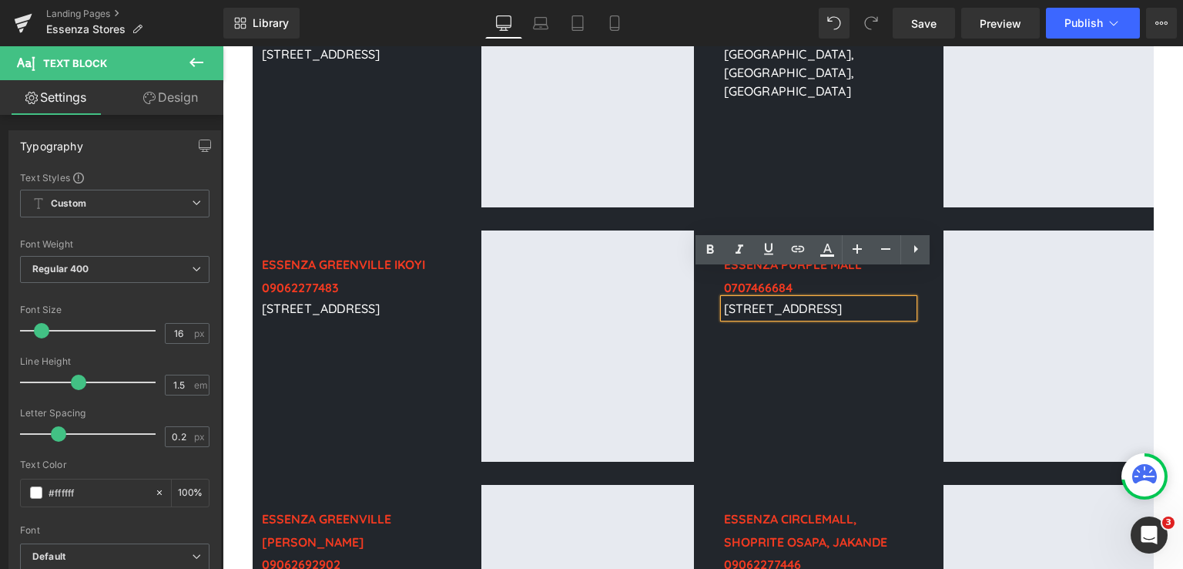
drag, startPoint x: 758, startPoint y: 316, endPoint x: 721, endPoint y: 277, distance: 53.4
click at [724, 299] on p "[STREET_ADDRESS]" at bounding box center [819, 308] width 190 height 18
copy p "[STREET_ADDRESS]"
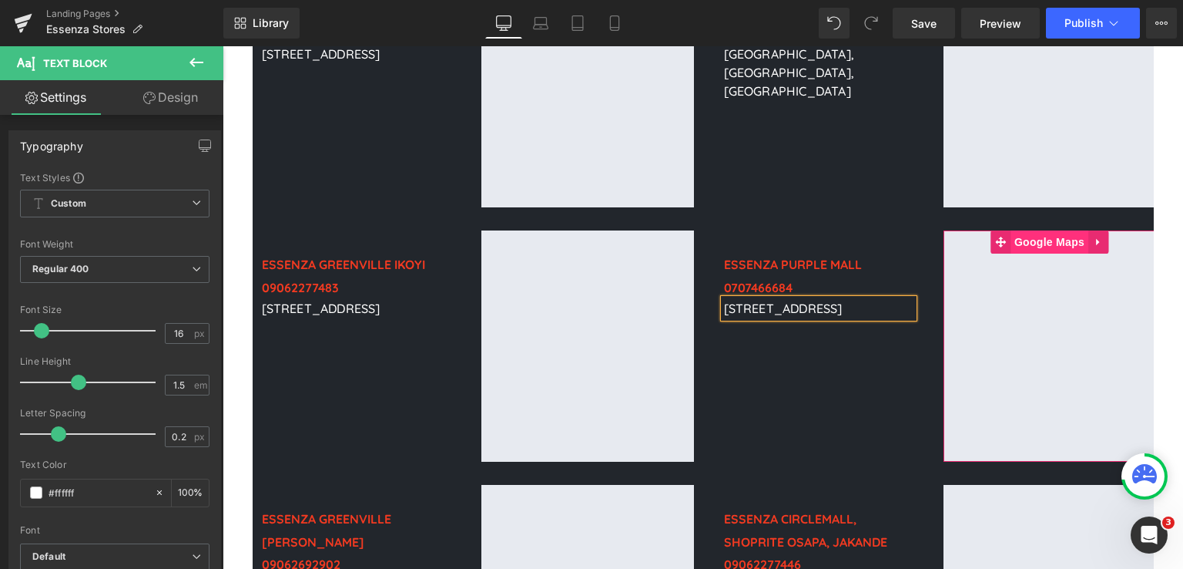
click at [1052, 230] on span "Google Maps" at bounding box center [1050, 241] width 78 height 23
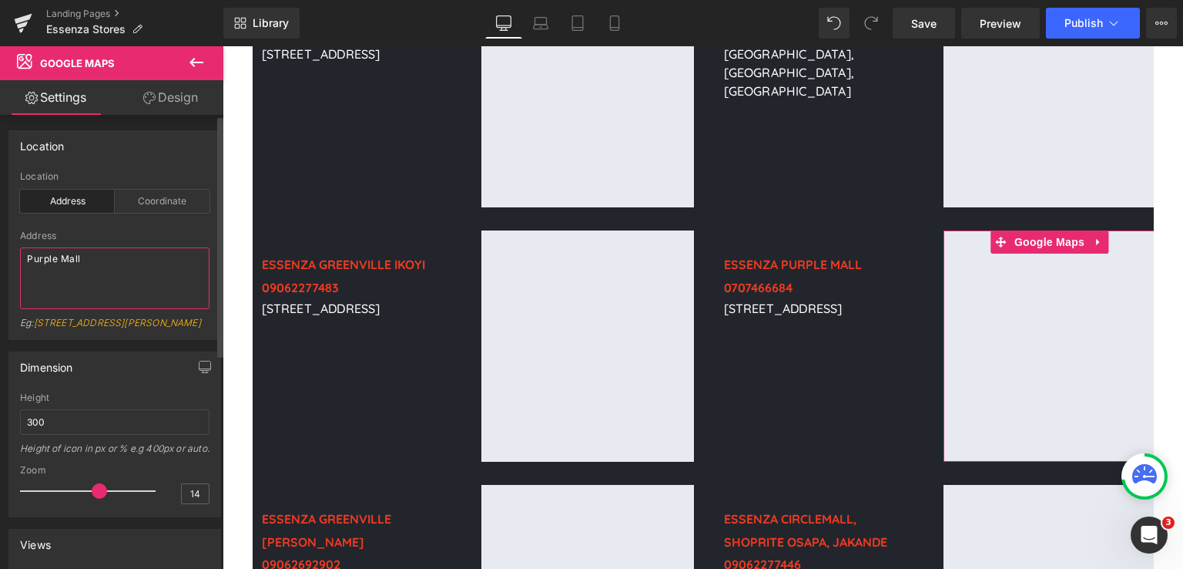
click at [117, 260] on textarea "Purple Mall" at bounding box center [115, 278] width 190 height 62
drag, startPoint x: 117, startPoint y: 260, endPoint x: 25, endPoint y: 256, distance: 91.8
click at [25, 256] on textarea "Purple Mall" at bounding box center [115, 278] width 190 height 62
paste textarea "[STREET_ADDRESS]"
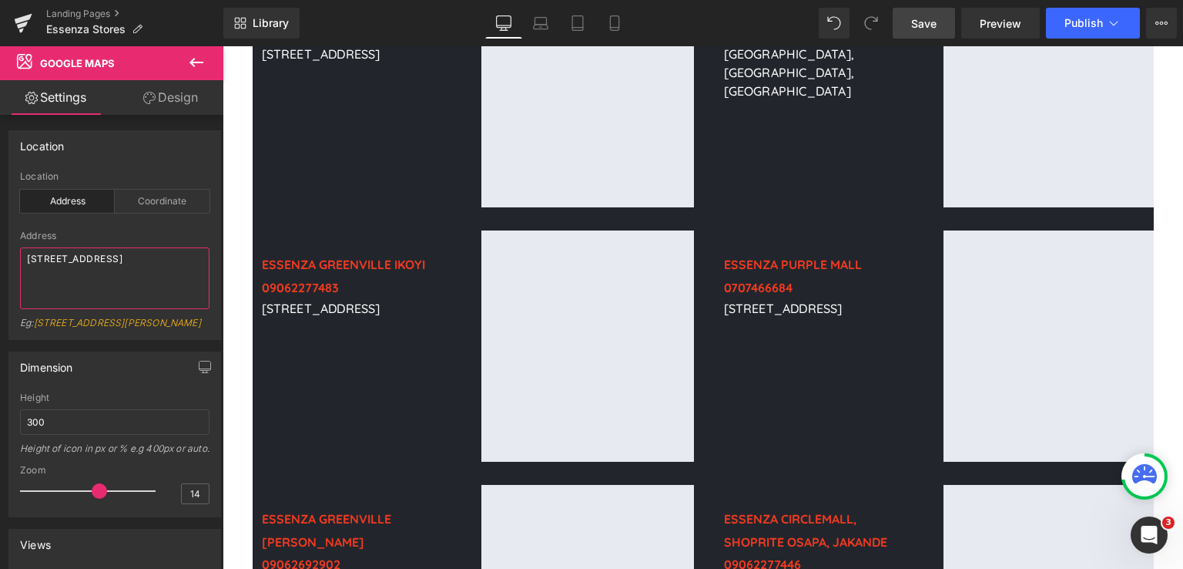
type textarea "[STREET_ADDRESS]"
click at [937, 26] on span "Save" at bounding box center [923, 23] width 25 height 16
click at [1080, 15] on button "Publish" at bounding box center [1093, 23] width 94 height 31
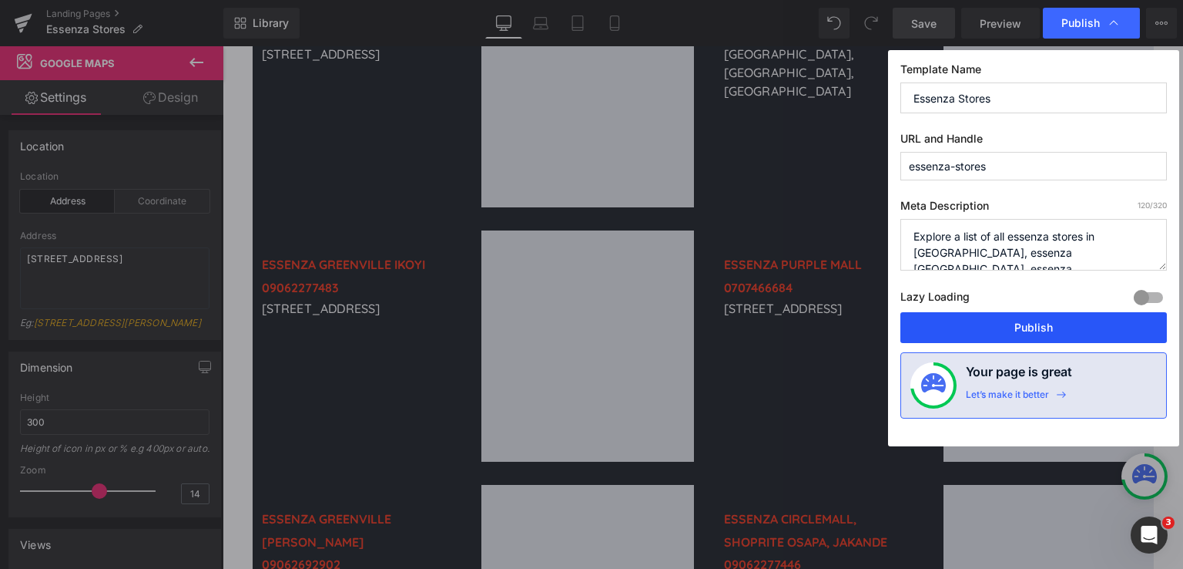
click at [995, 325] on button "Publish" at bounding box center [1034, 327] width 267 height 31
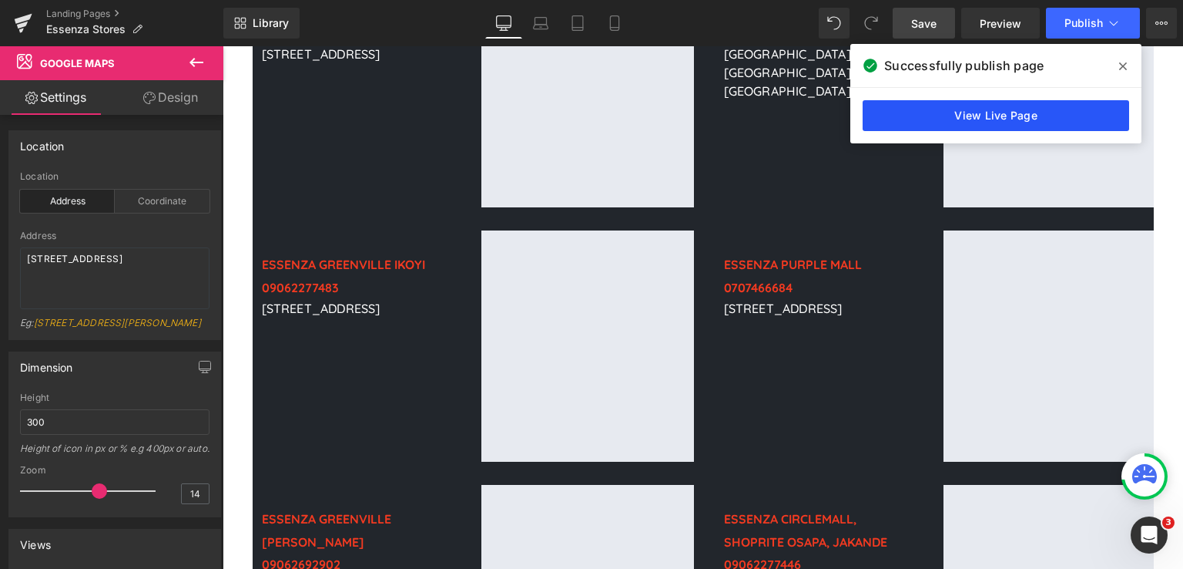
click at [999, 119] on link "View Live Page" at bounding box center [996, 115] width 267 height 31
